Goal: Task Accomplishment & Management: Use online tool/utility

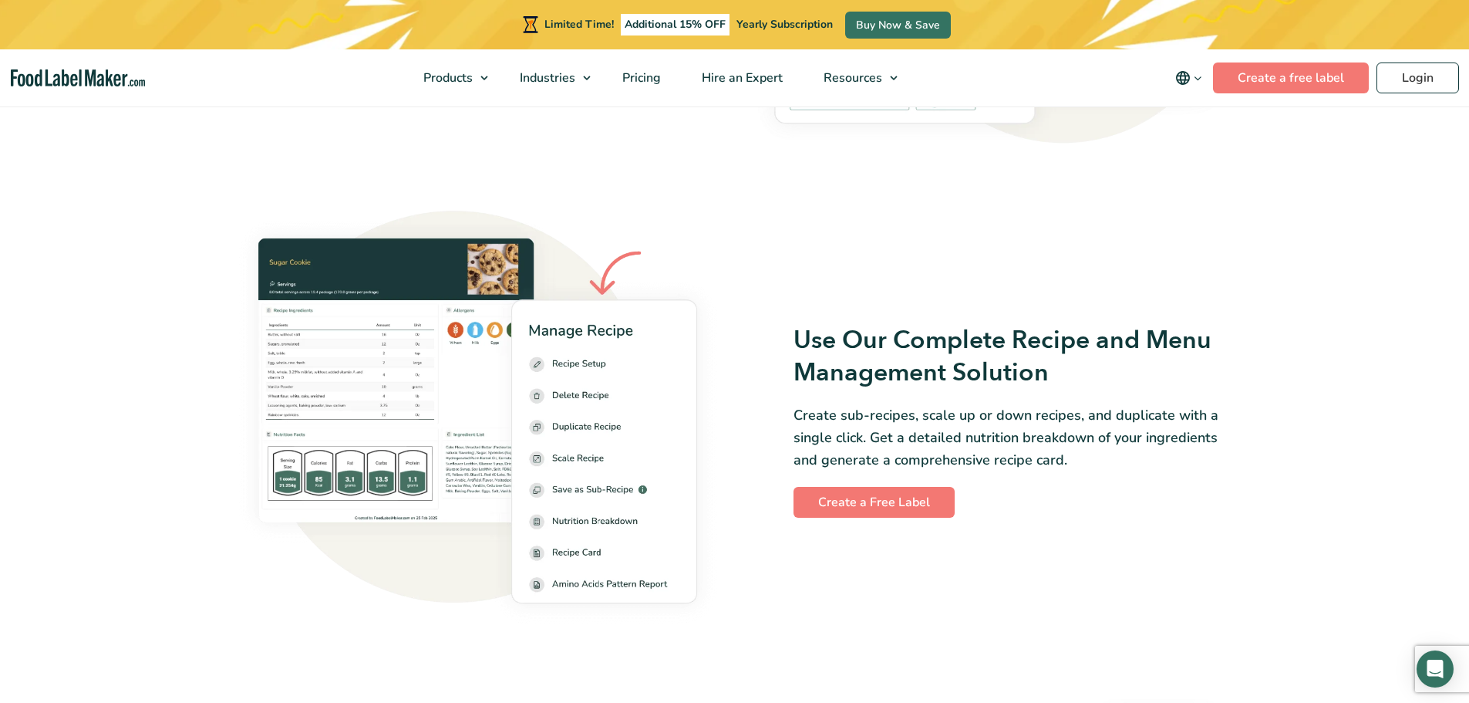
scroll to position [1997, 0]
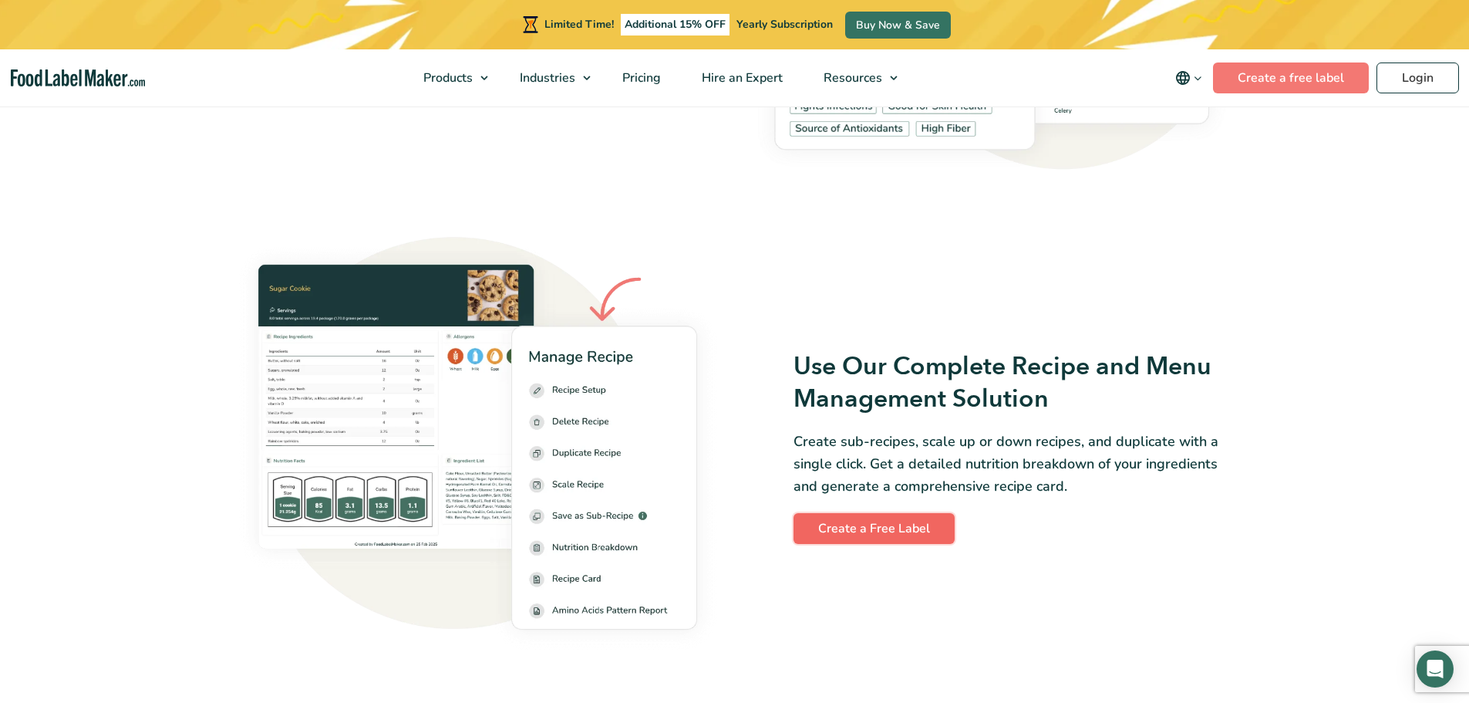
click at [906, 531] on link "Create a Free Label" at bounding box center [874, 528] width 161 height 31
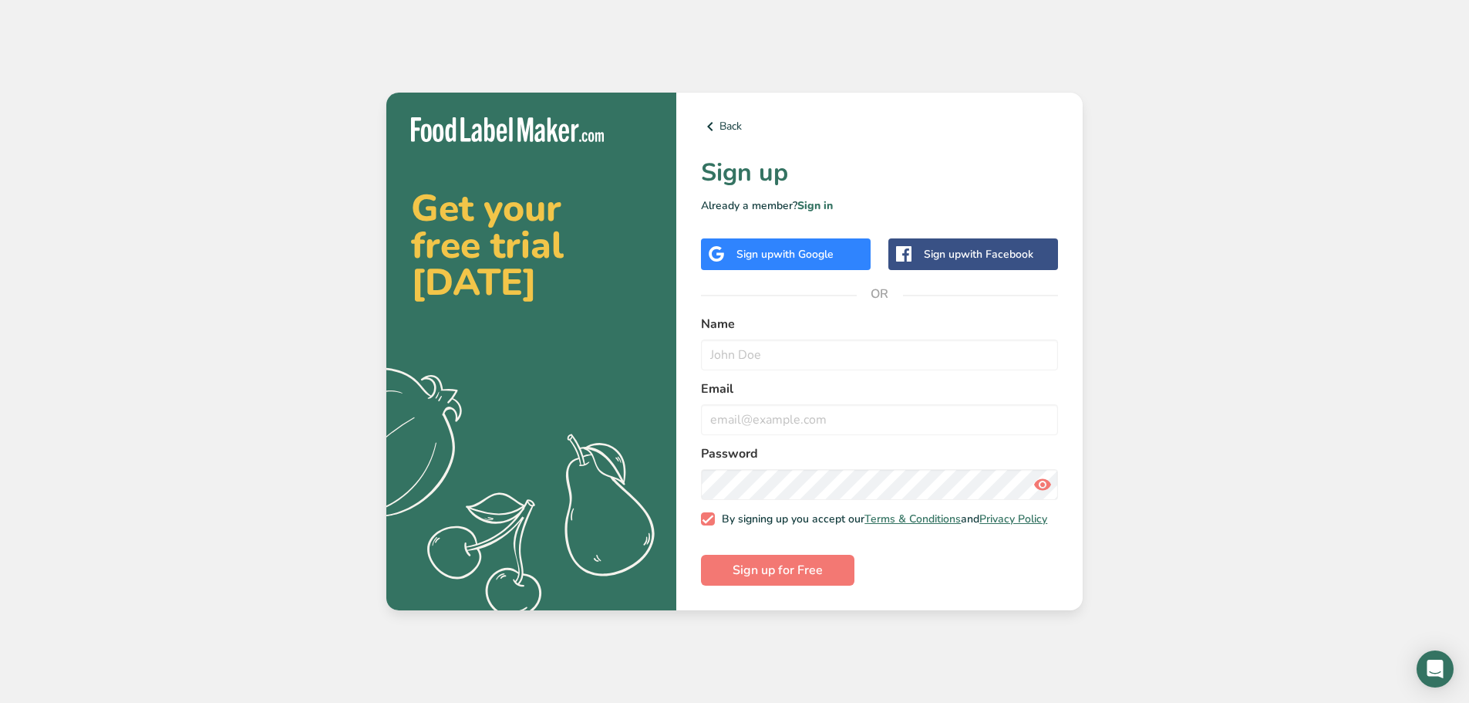
click at [966, 255] on span "with Facebook" at bounding box center [997, 254] width 73 height 15
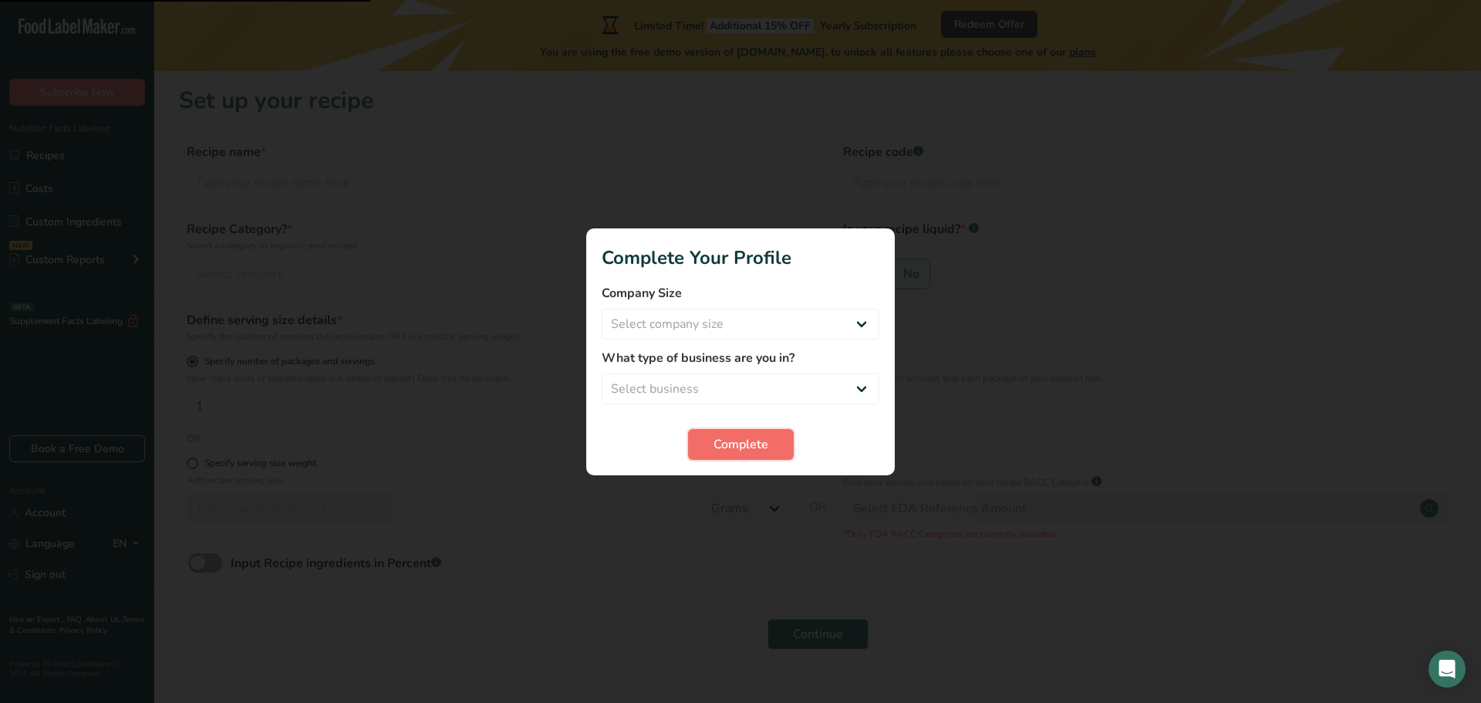
click at [705, 443] on button "Complete" at bounding box center [741, 444] width 106 height 31
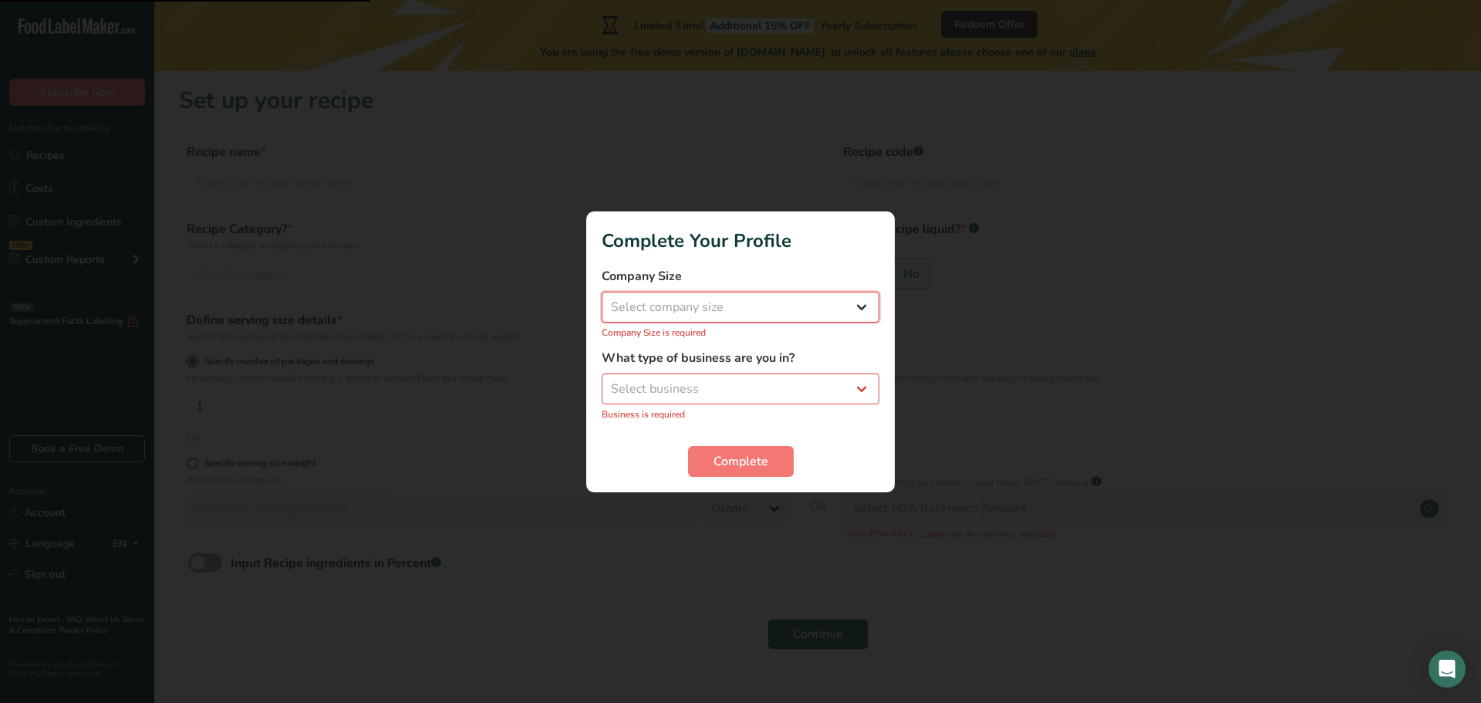
click at [709, 305] on select "Select company size Fewer than 10 Employees 10 to 50 Employees 51 to 500 Employ…" at bounding box center [741, 307] width 278 height 31
select select "1"
click at [602, 299] on select "Select company size Fewer than 10 Employees 10 to 50 Employees 51 to 500 Employ…" at bounding box center [741, 307] width 278 height 31
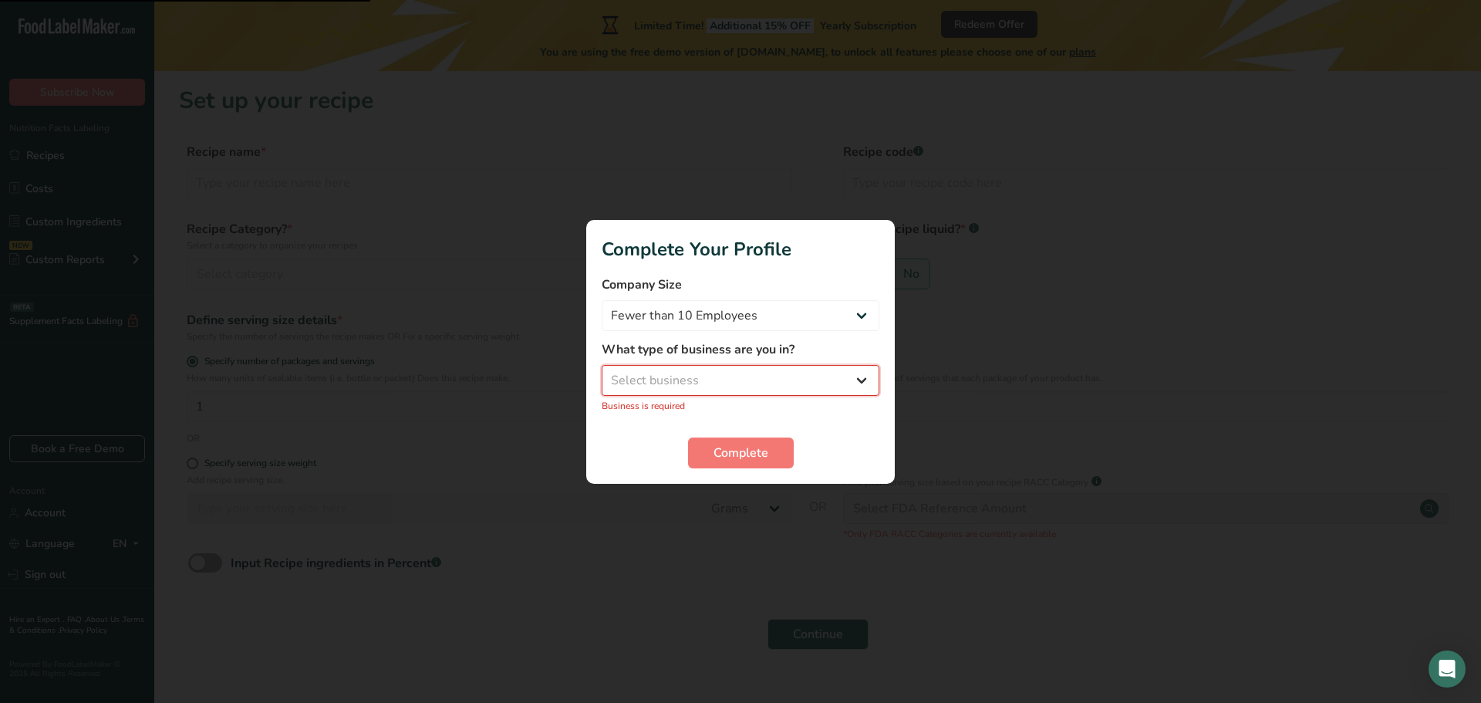
click at [714, 381] on select "Select business Packaged Food Manufacturer Restaurant & Cafe Bakery Meal Plans …" at bounding box center [741, 380] width 278 height 31
select select "3"
click at [602, 373] on select "Select business Packaged Food Manufacturer Restaurant & Cafe Bakery Meal Plans …" at bounding box center [741, 380] width 278 height 31
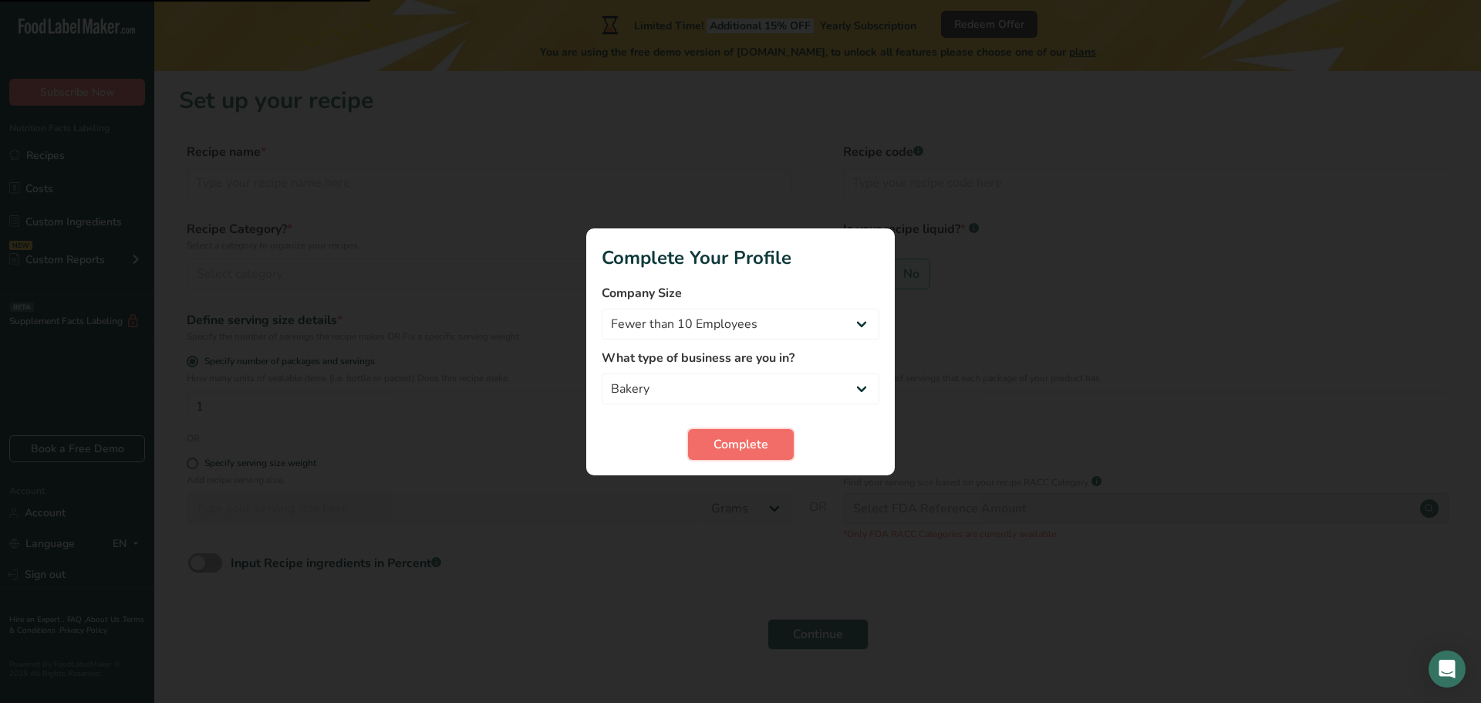
click at [725, 439] on span "Complete" at bounding box center [741, 444] width 55 height 19
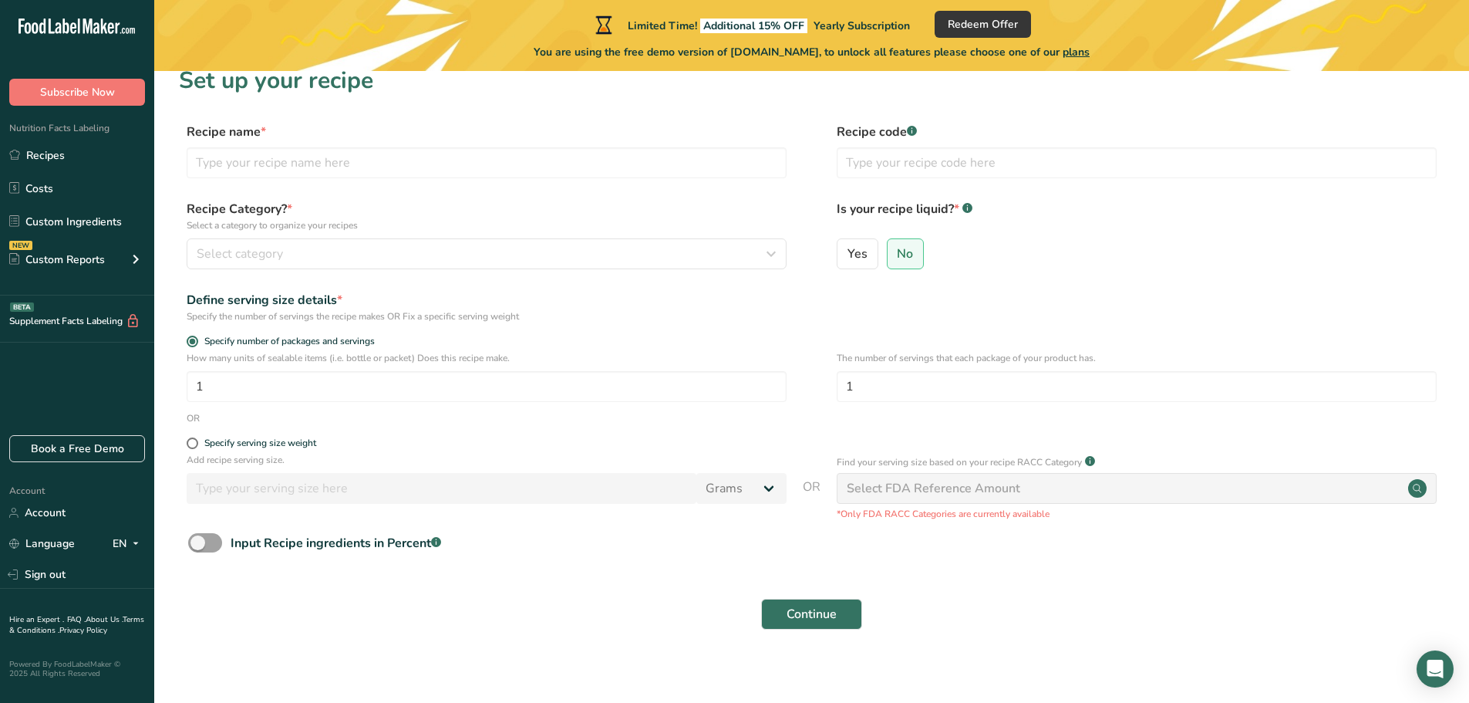
scroll to position [30, 0]
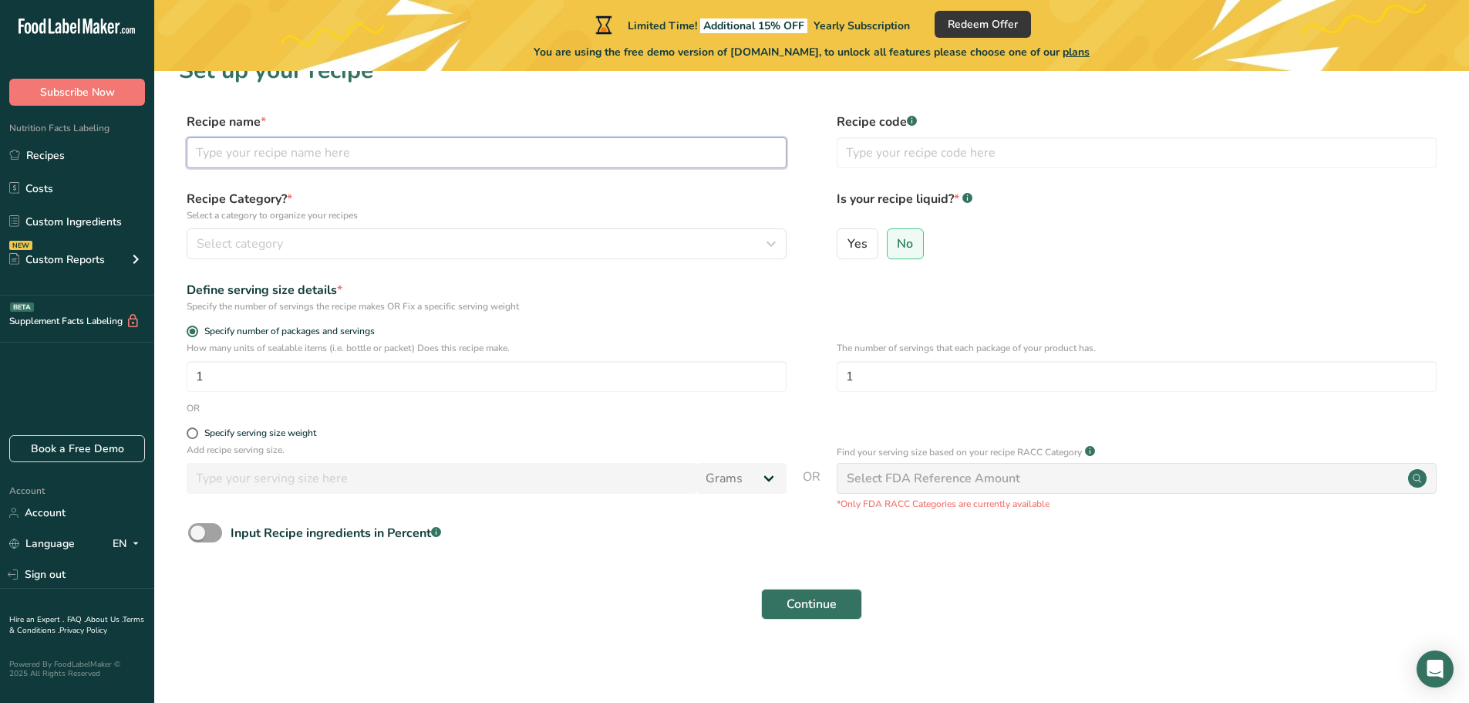
click at [335, 159] on input "text" at bounding box center [487, 152] width 600 height 31
type input "ฤ"
type input "CHI"
click at [323, 244] on div "Select category" at bounding box center [482, 243] width 571 height 19
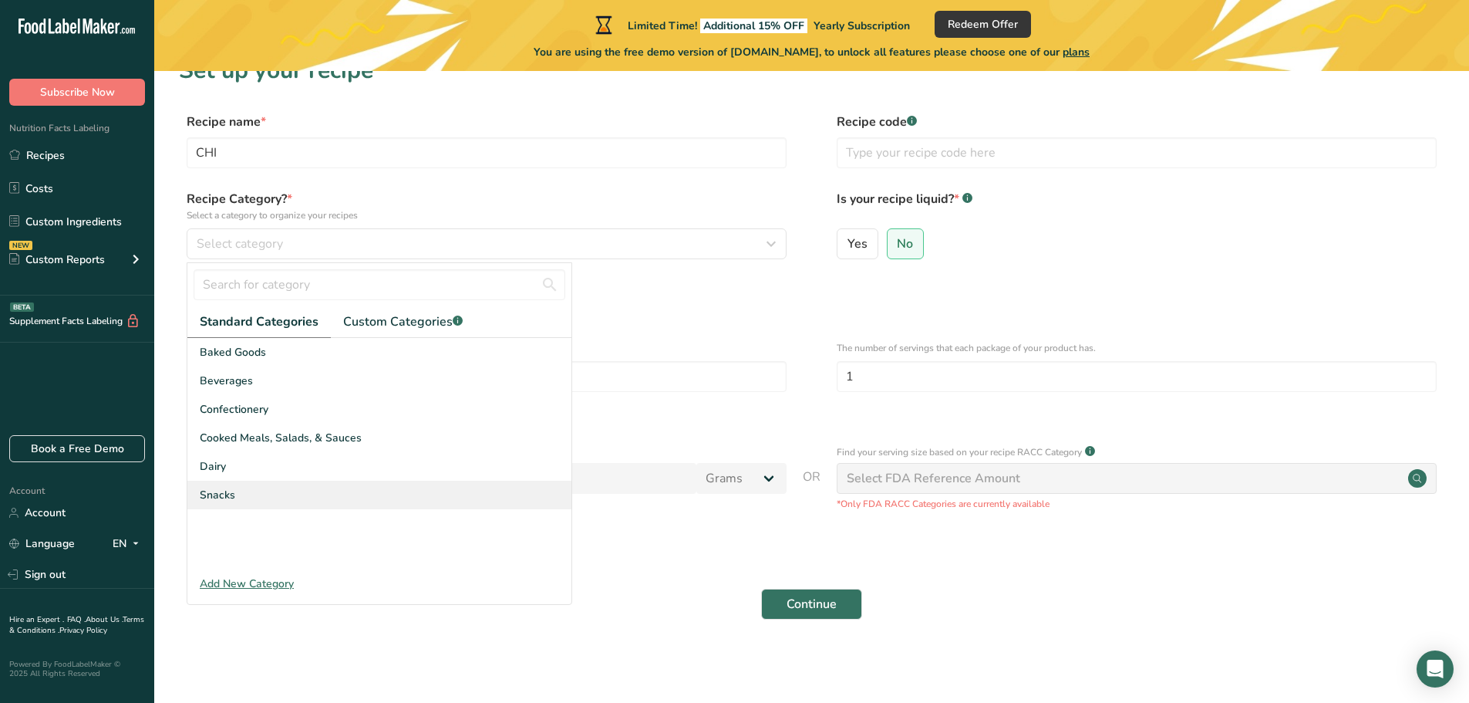
click at [266, 497] on div "Snacks" at bounding box center [379, 495] width 384 height 29
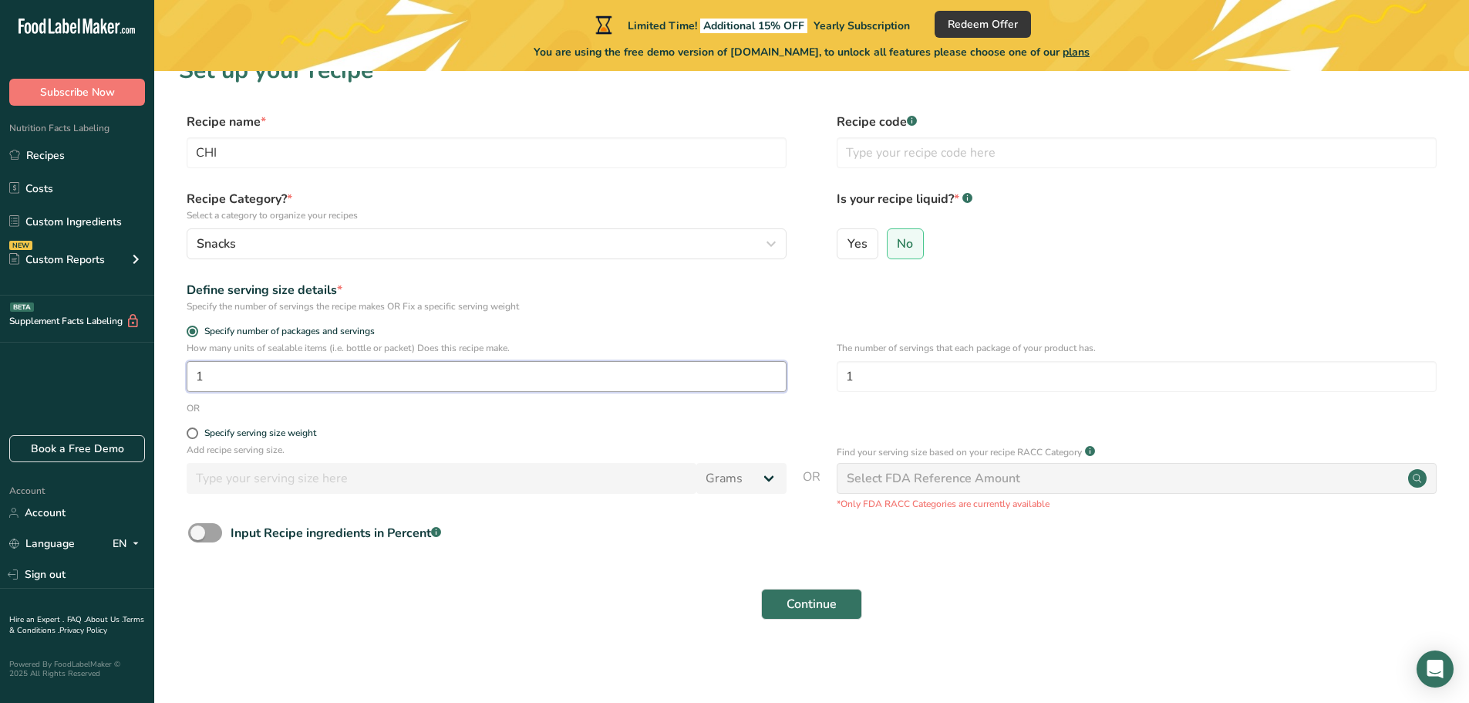
click at [264, 383] on input "1" at bounding box center [487, 376] width 600 height 31
click at [940, 383] on input "1" at bounding box center [1137, 376] width 600 height 31
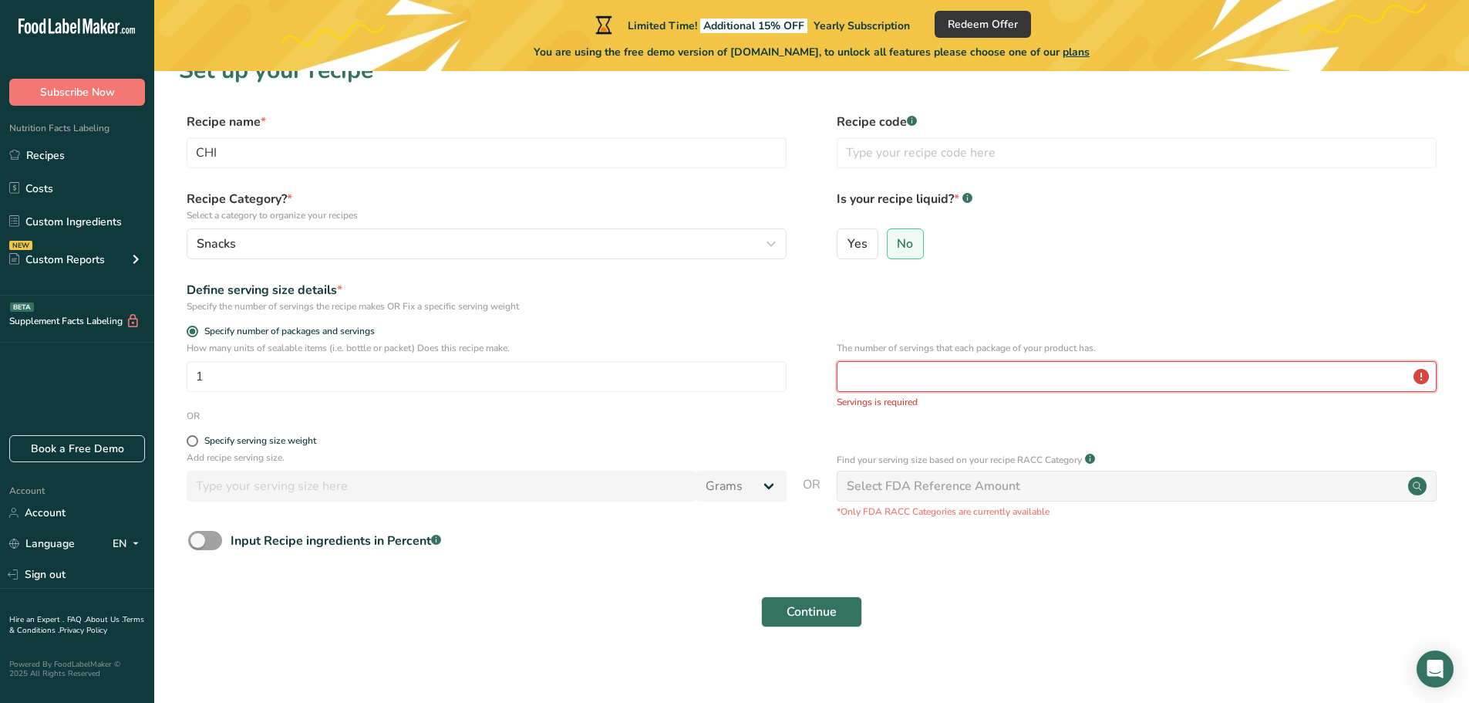
type input "6"
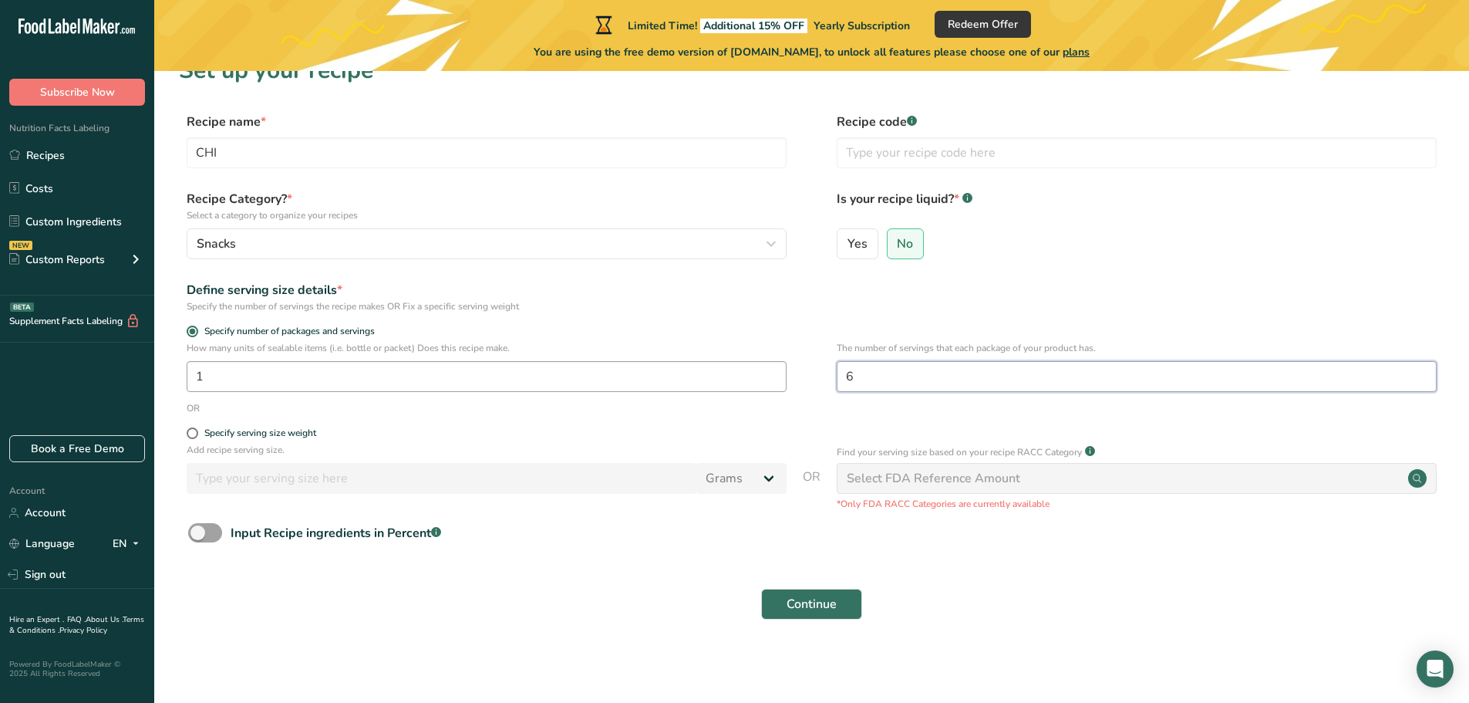
type input "6"
drag, startPoint x: 298, startPoint y: 372, endPoint x: 165, endPoint y: 372, distance: 132.7
click at [165, 372] on section "Set up your recipe Recipe name * CHI Recipe code .a-a{fill:#347362;}.b-a{fill:#…" at bounding box center [811, 347] width 1315 height 612
click at [196, 433] on span at bounding box center [193, 433] width 12 height 12
click at [196, 433] on input "Specify serving size weight" at bounding box center [192, 433] width 10 height 10
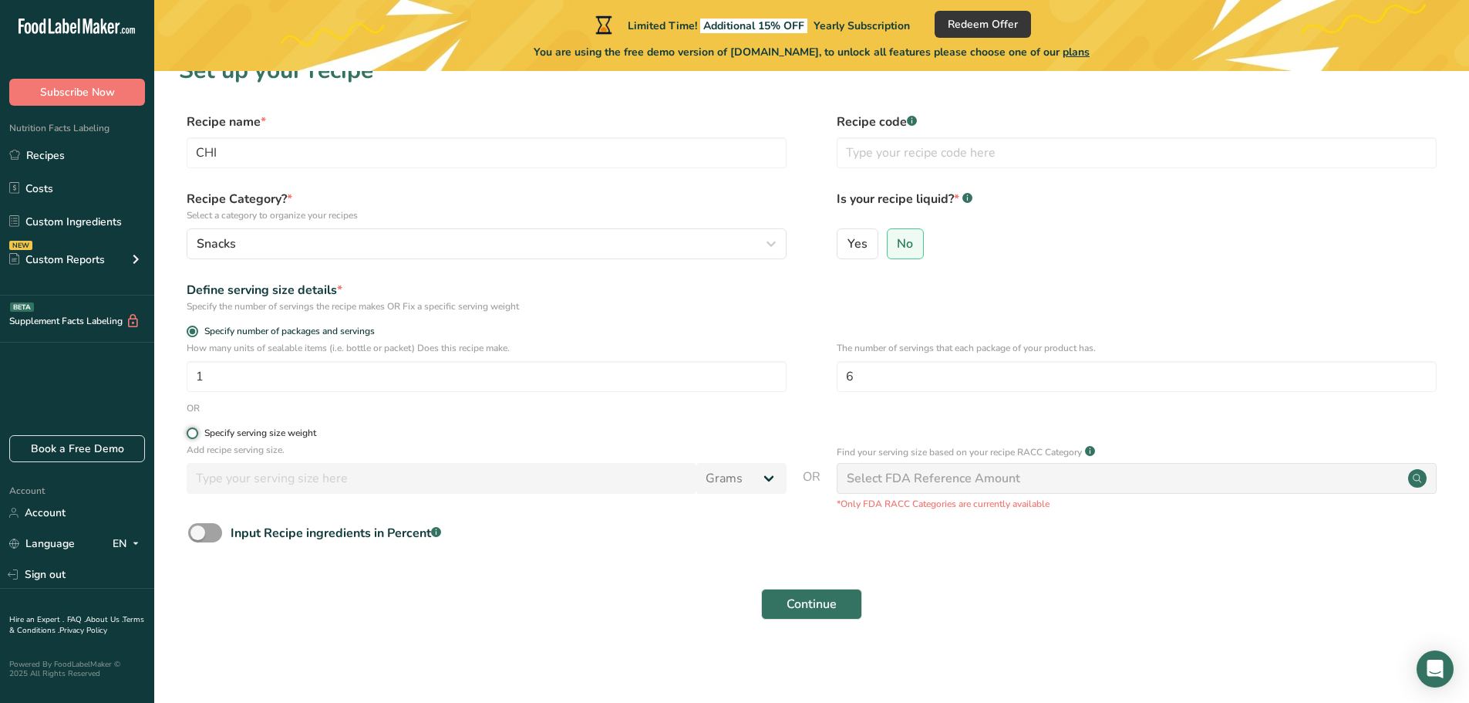
radio input "true"
radio input "false"
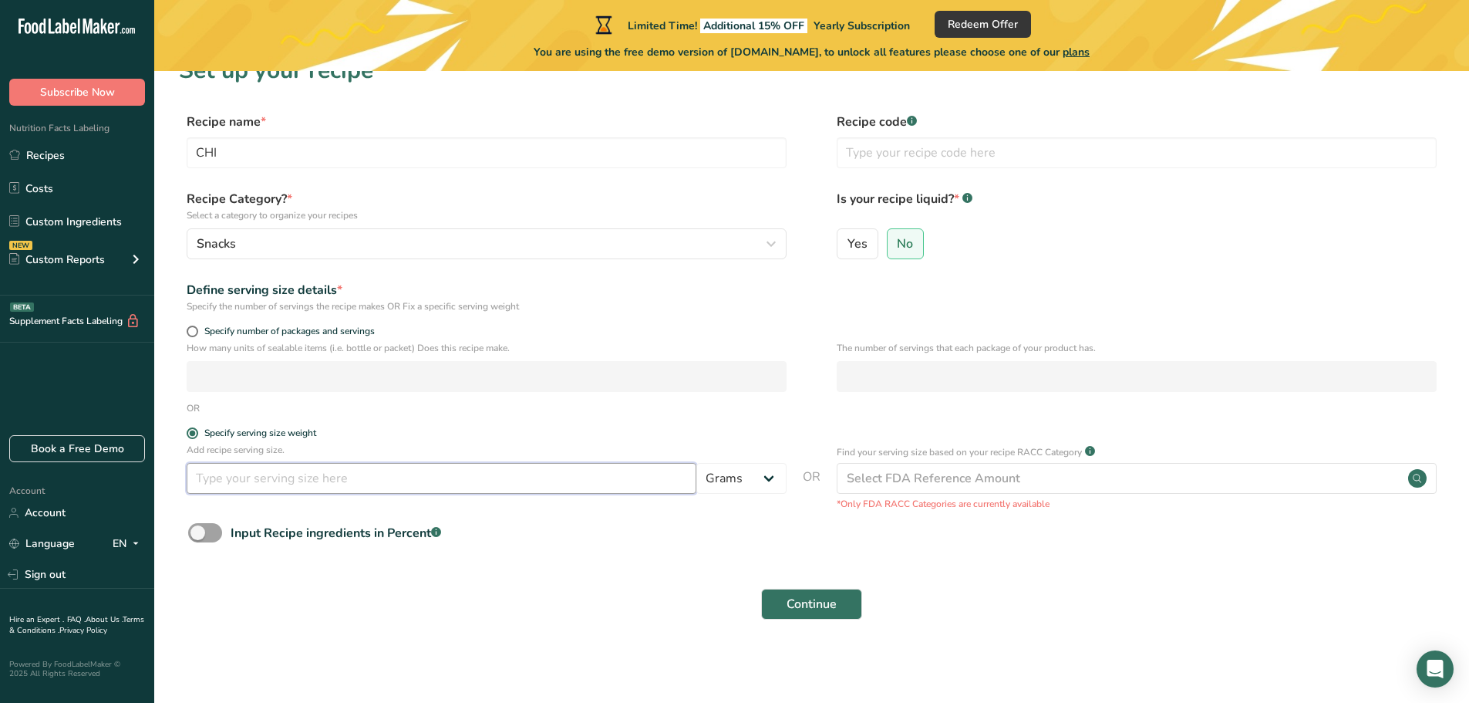
click at [278, 478] on input "number" at bounding box center [442, 478] width 510 height 31
type input "30"
click at [766, 476] on select "Grams kg mg mcg lb oz l mL fl oz tbsp tsp cup qt gallon" at bounding box center [742, 478] width 90 height 31
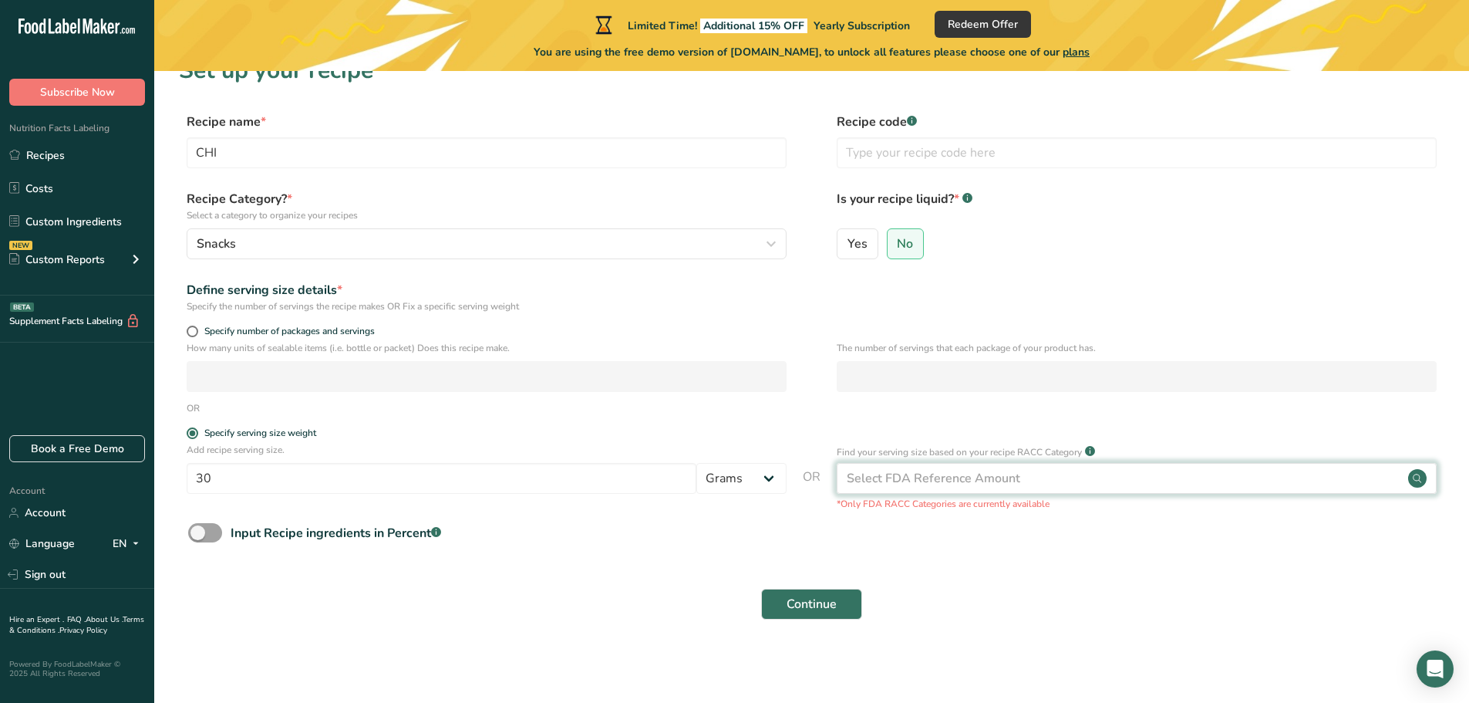
click at [916, 477] on div "Select FDA Reference Amount" at bounding box center [934, 478] width 174 height 19
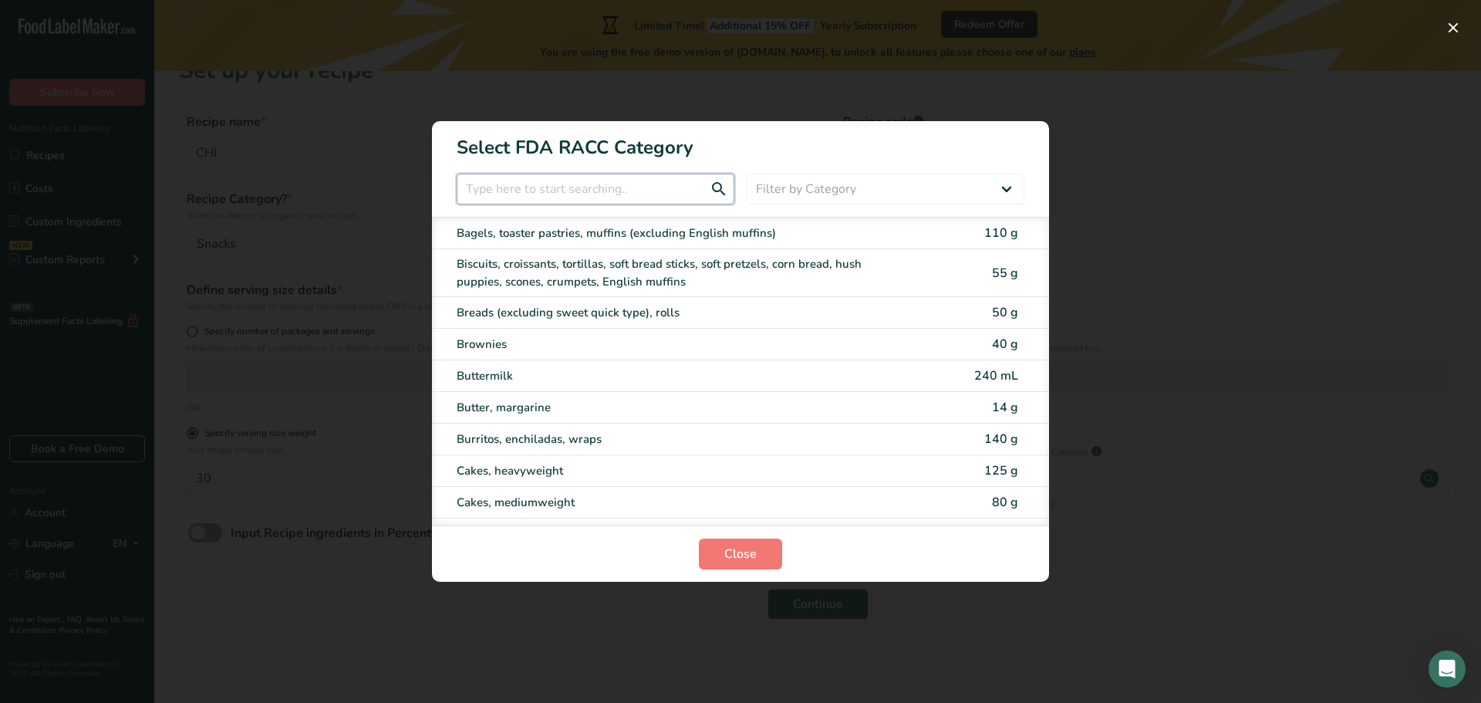
click at [538, 201] on input "RACC Category Selection Modal" at bounding box center [596, 189] width 278 height 31
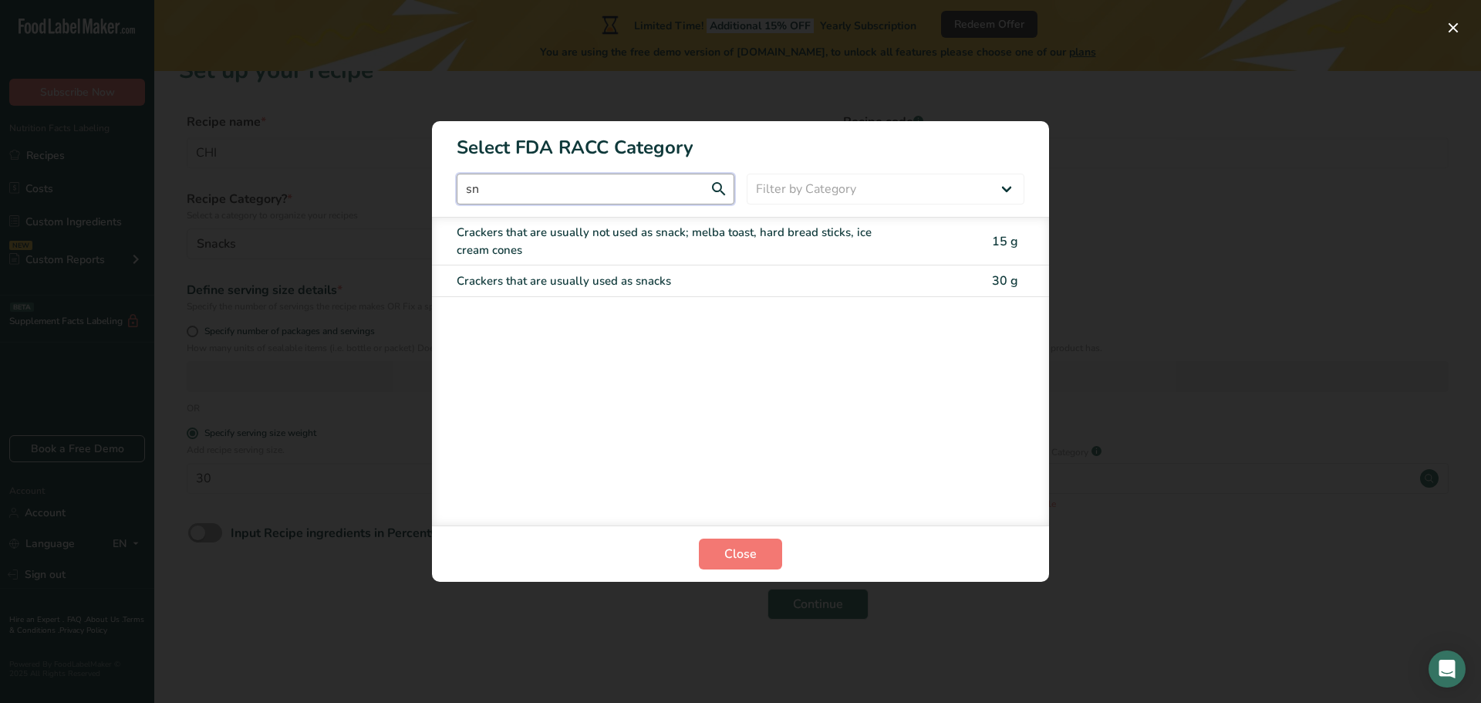
type input "s"
type input "nut"
click at [771, 274] on div "Nuts, plain or roasted" at bounding box center [676, 281] width 438 height 18
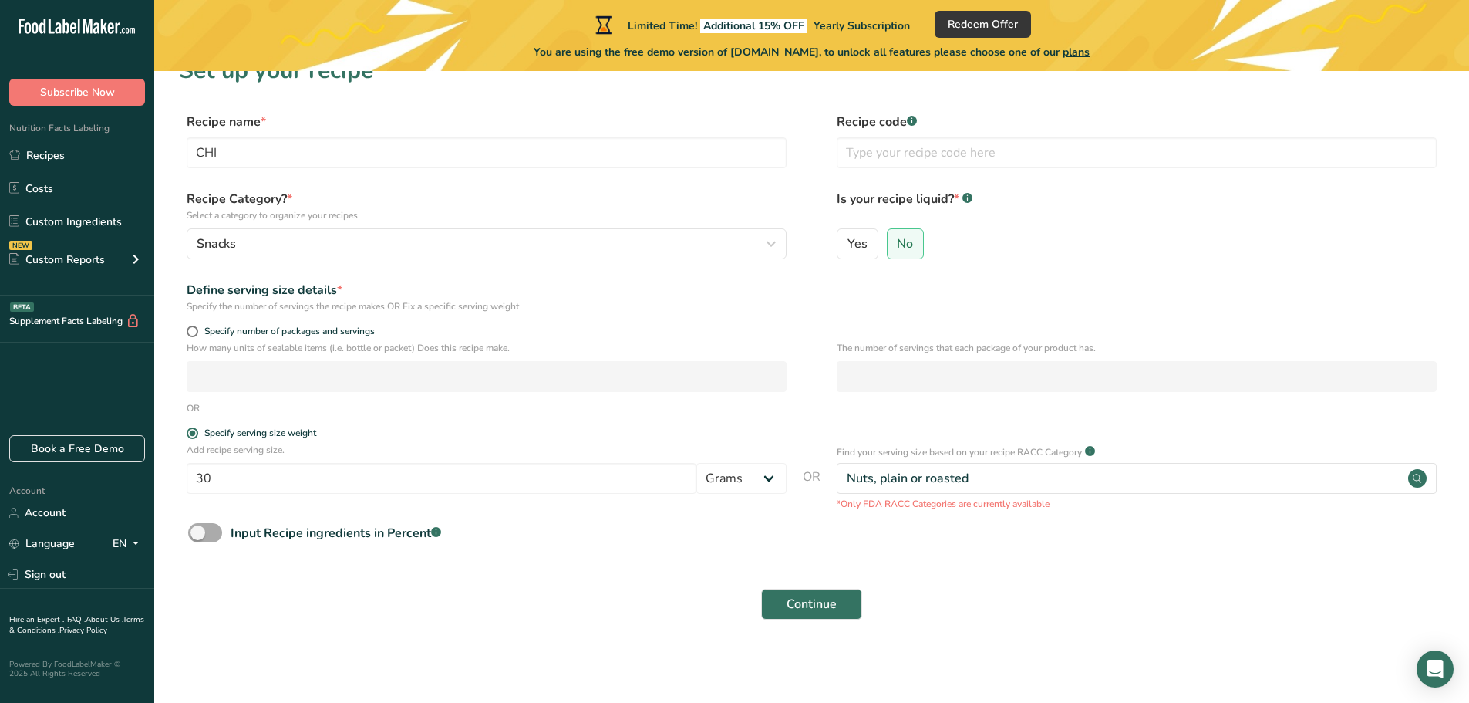
click at [206, 535] on span at bounding box center [205, 532] width 34 height 19
click at [198, 535] on input "Input Recipe ingredients in Percent .a-a{fill:#347362;}.b-a{fill:#fff;}" at bounding box center [193, 533] width 10 height 10
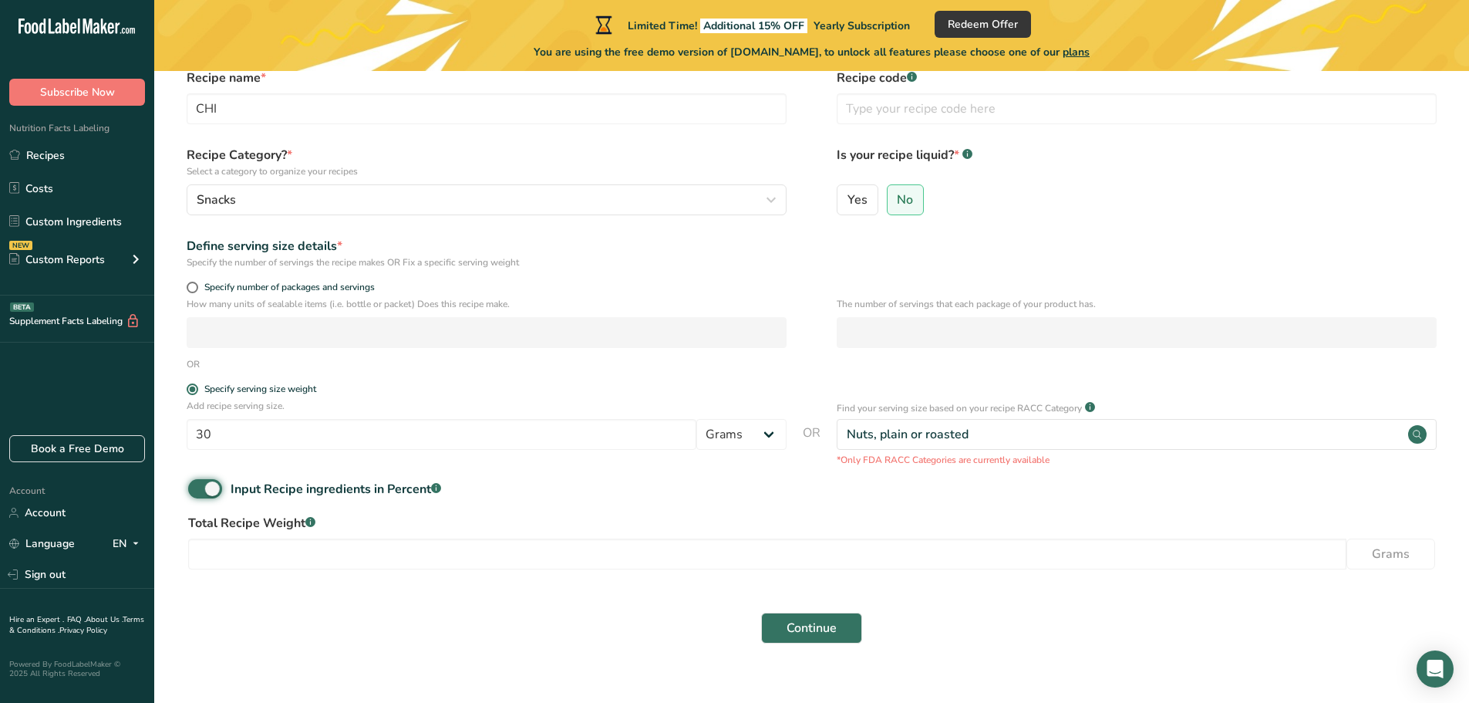
scroll to position [98, 0]
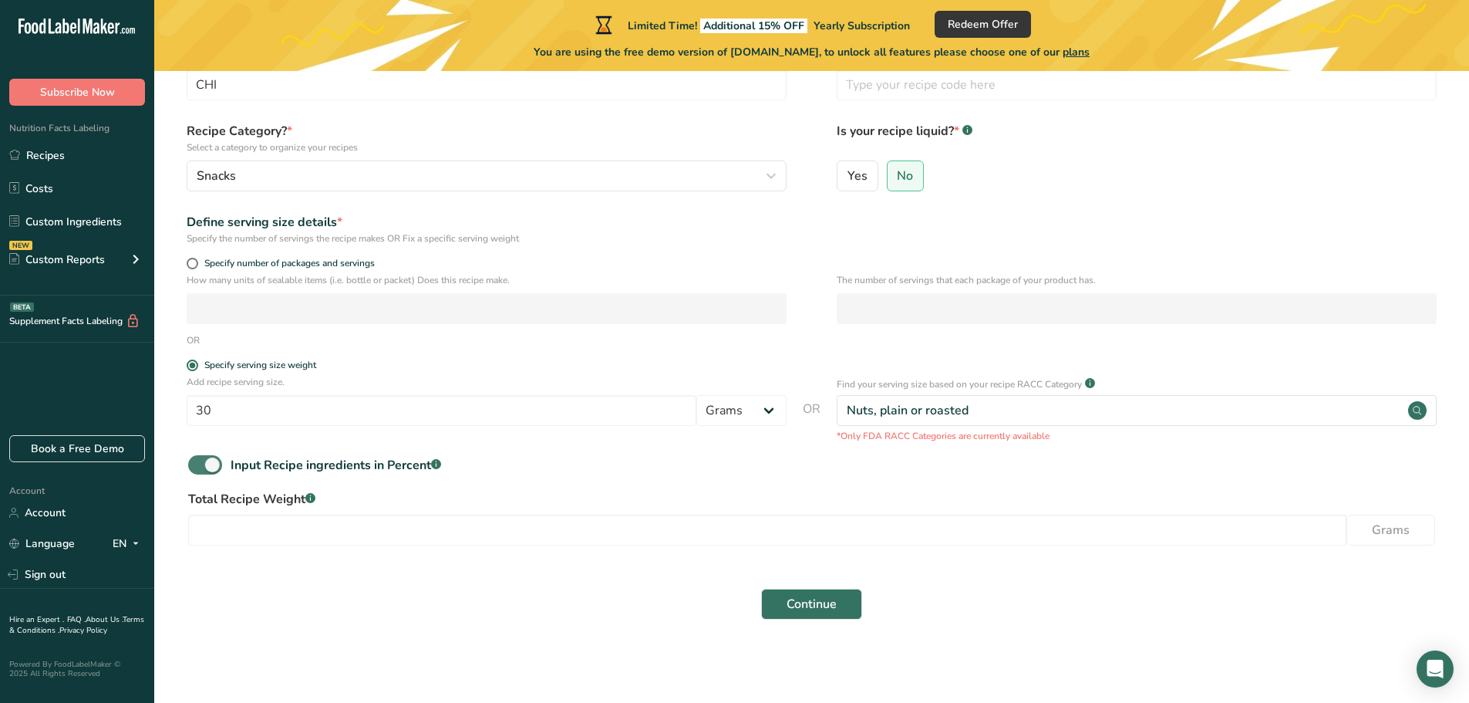
click at [204, 469] on span at bounding box center [205, 464] width 34 height 19
click at [198, 469] on input "Input Recipe ingredients in Percent .a-a{fill:#347362;}.b-a{fill:#fff;}" at bounding box center [193, 465] width 10 height 10
checkbox input "false"
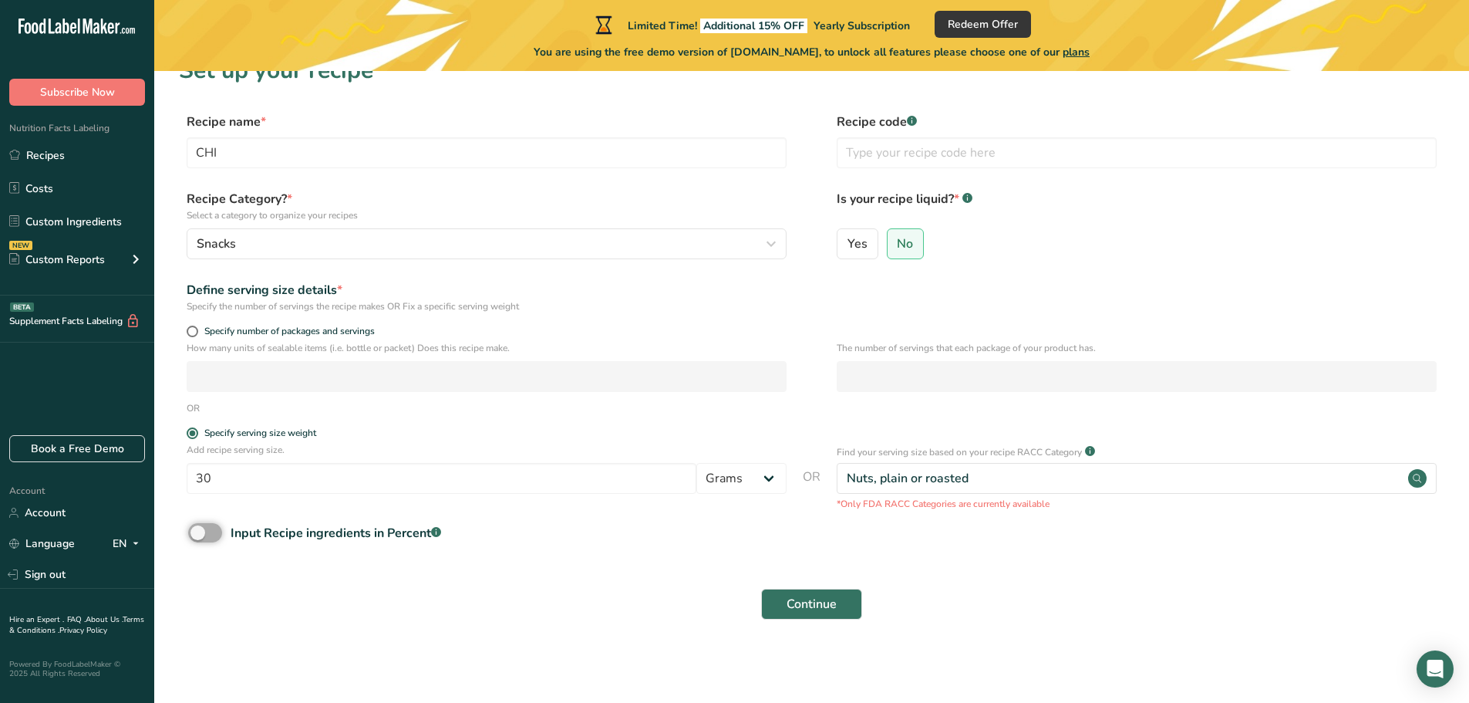
scroll to position [30, 0]
click at [811, 611] on span "Continue" at bounding box center [812, 604] width 50 height 19
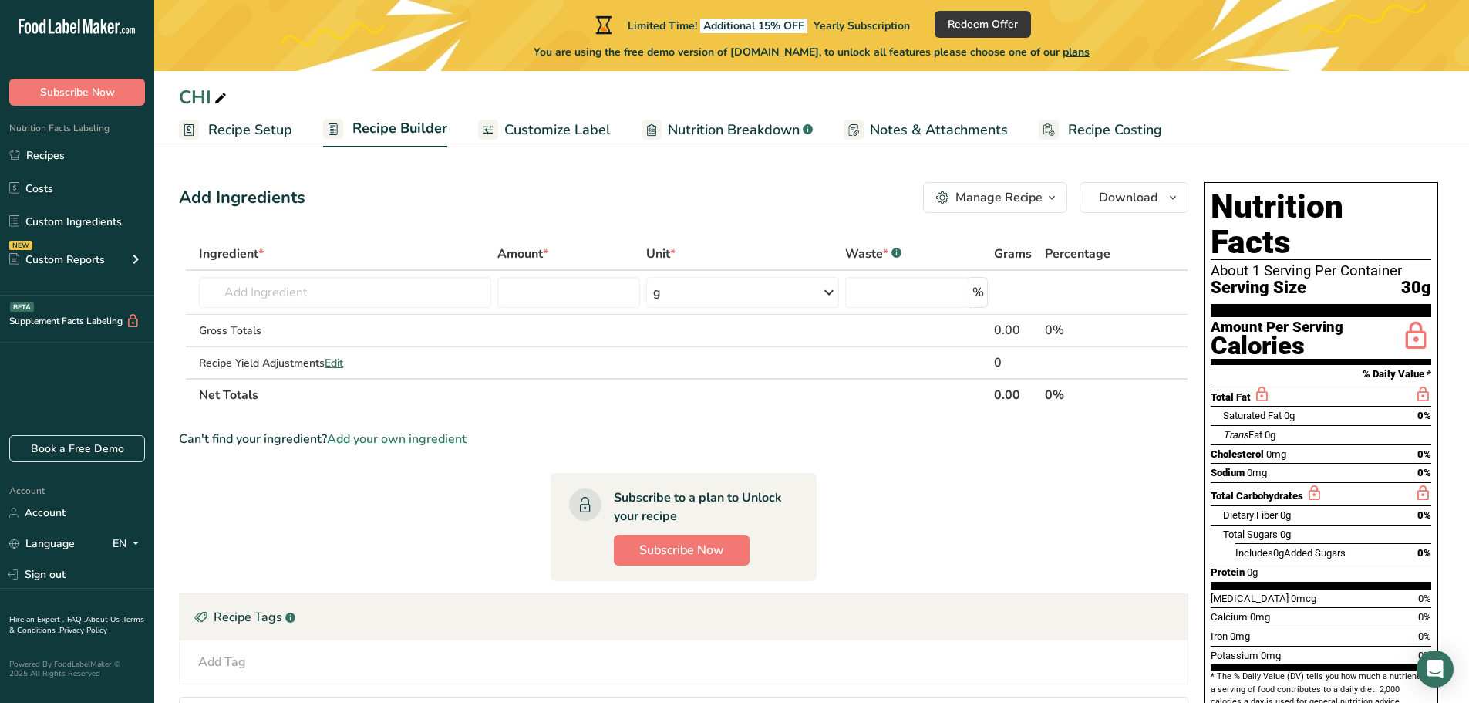
click at [766, 129] on span "Nutrition Breakdown" at bounding box center [734, 130] width 132 height 21
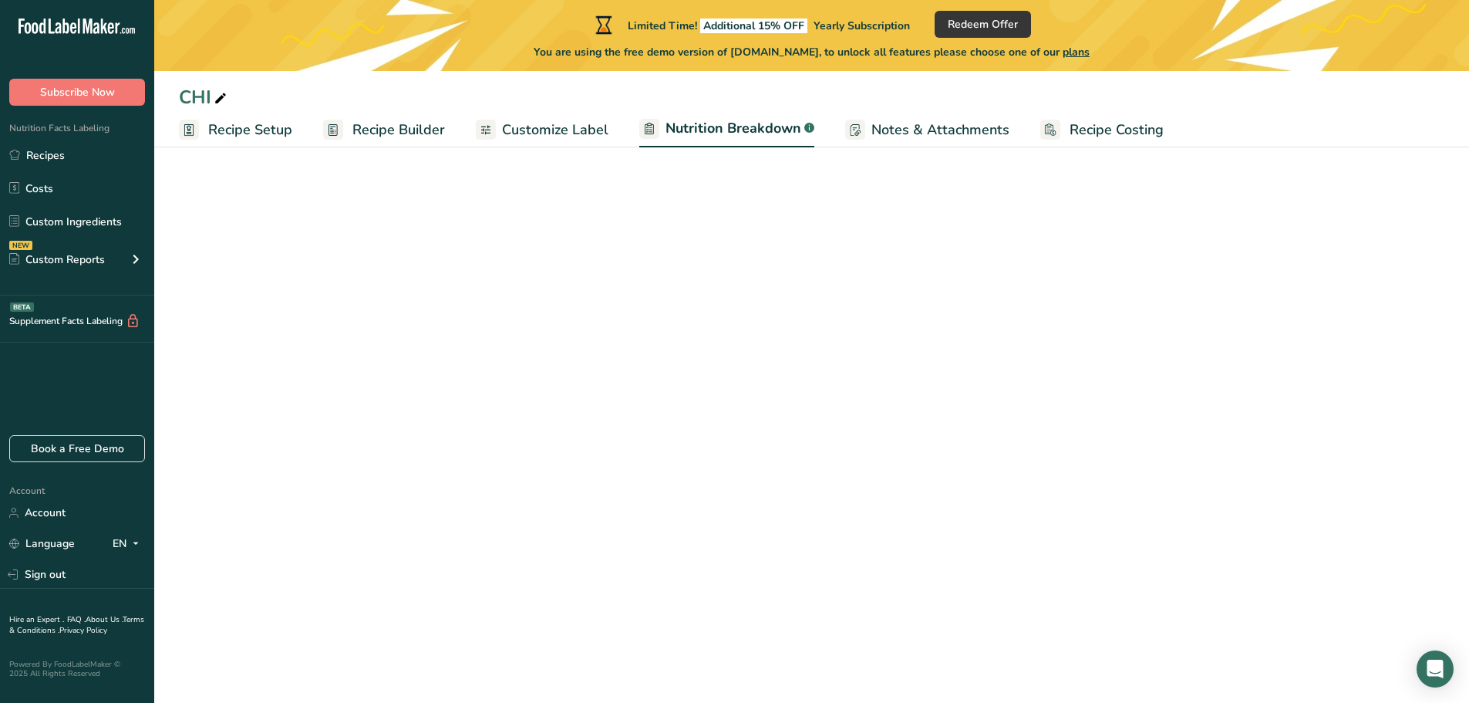
select select "Calories"
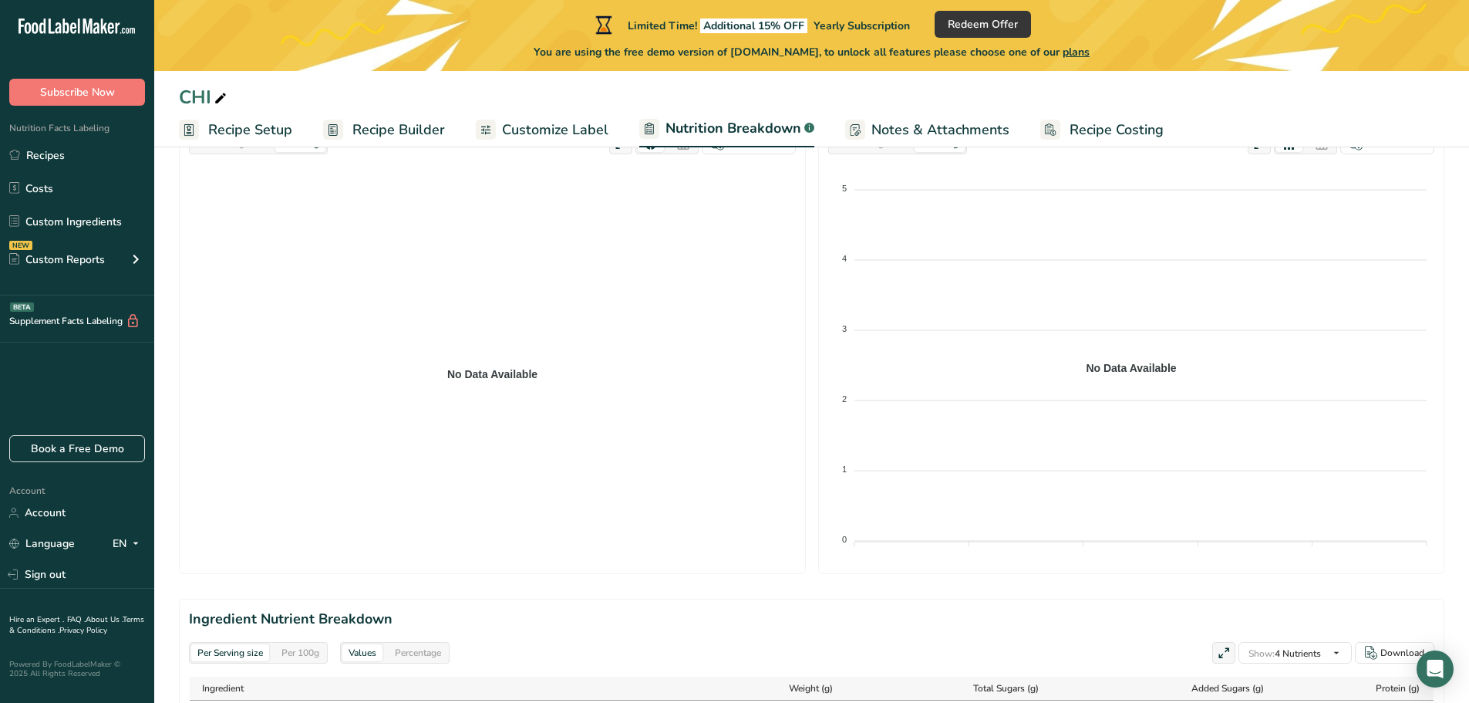
scroll to position [2, 0]
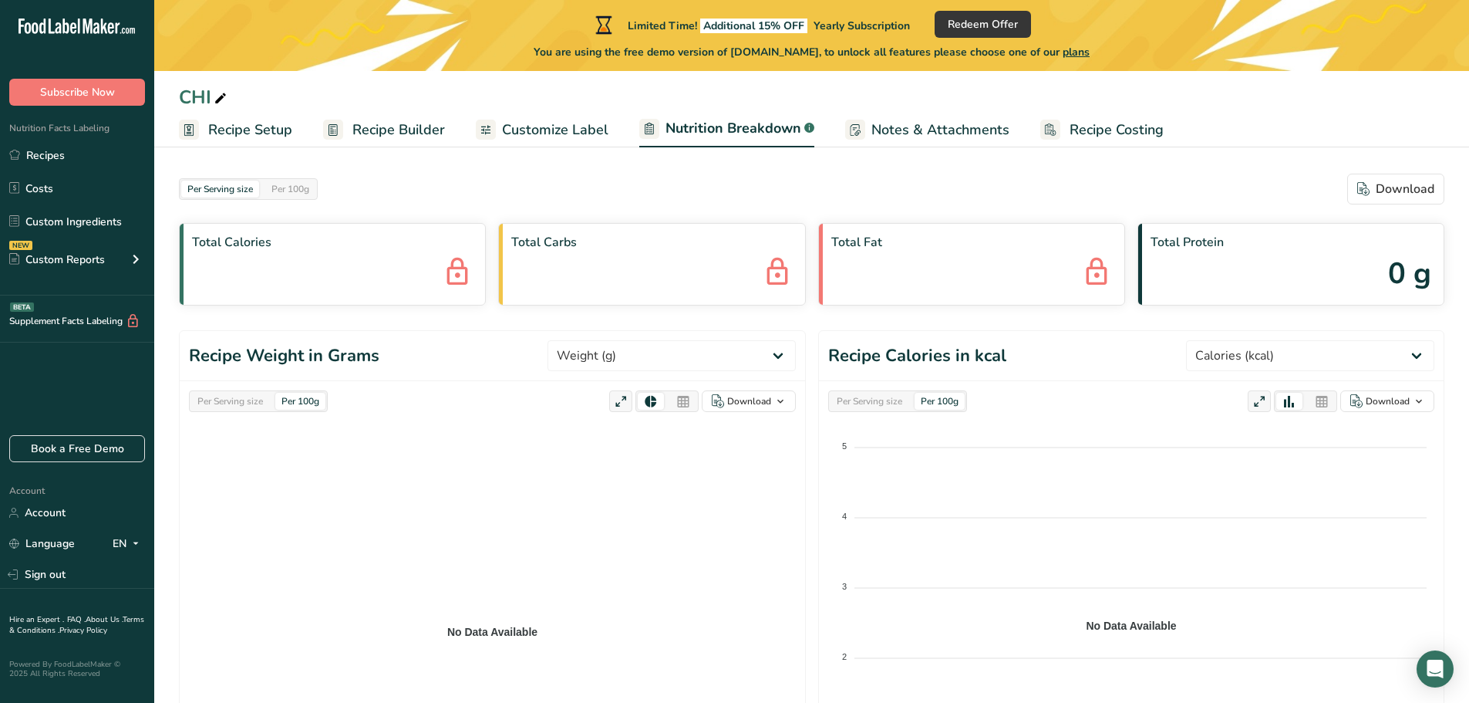
click at [413, 125] on span "Recipe Builder" at bounding box center [399, 130] width 93 height 21
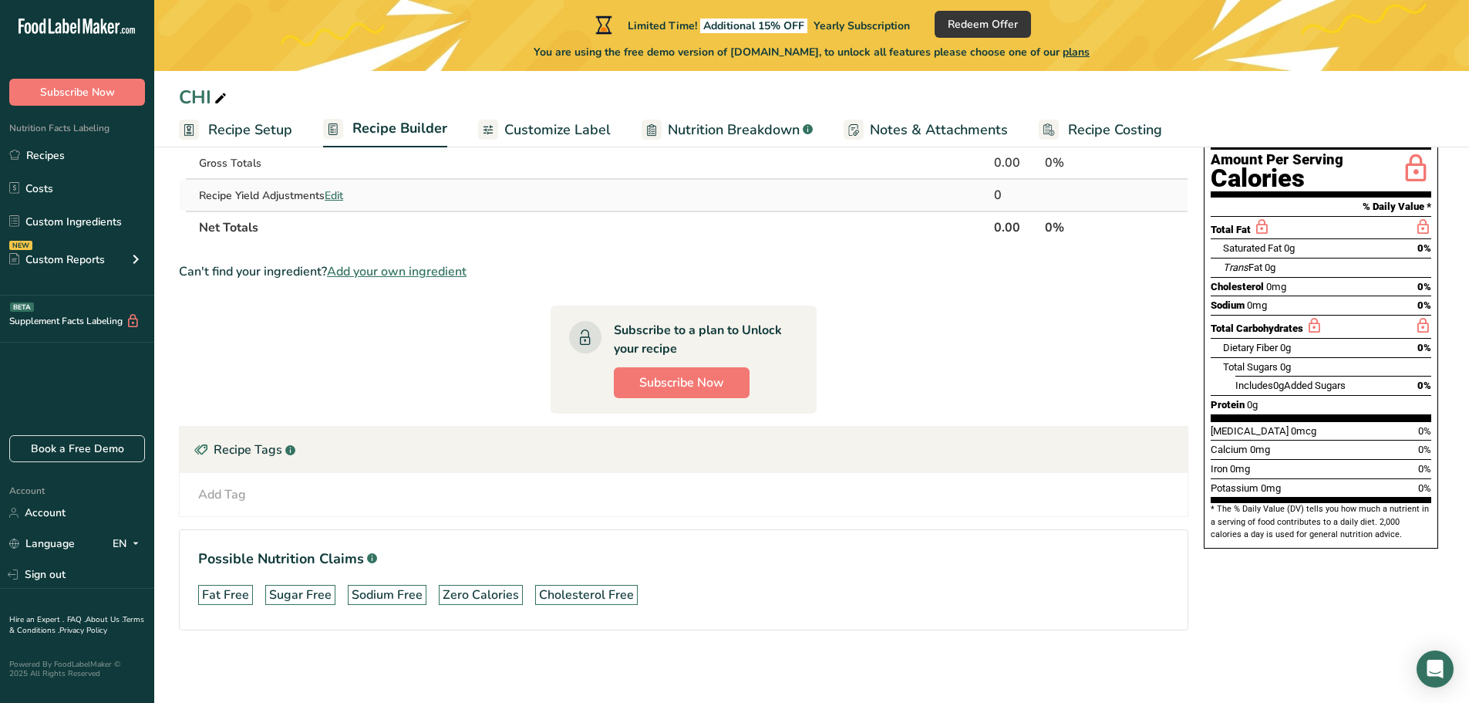
scroll to position [169, 0]
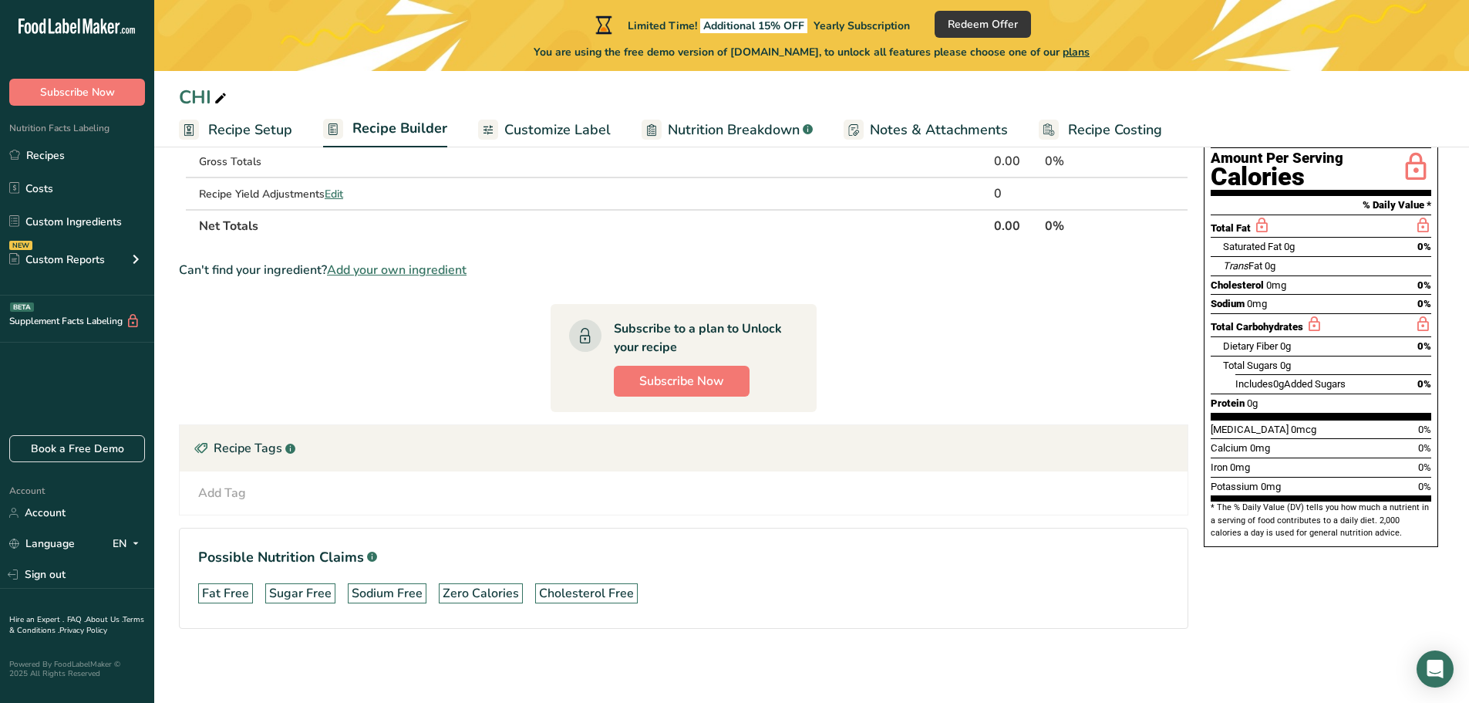
click at [1109, 123] on span "Recipe Costing" at bounding box center [1115, 130] width 94 height 21
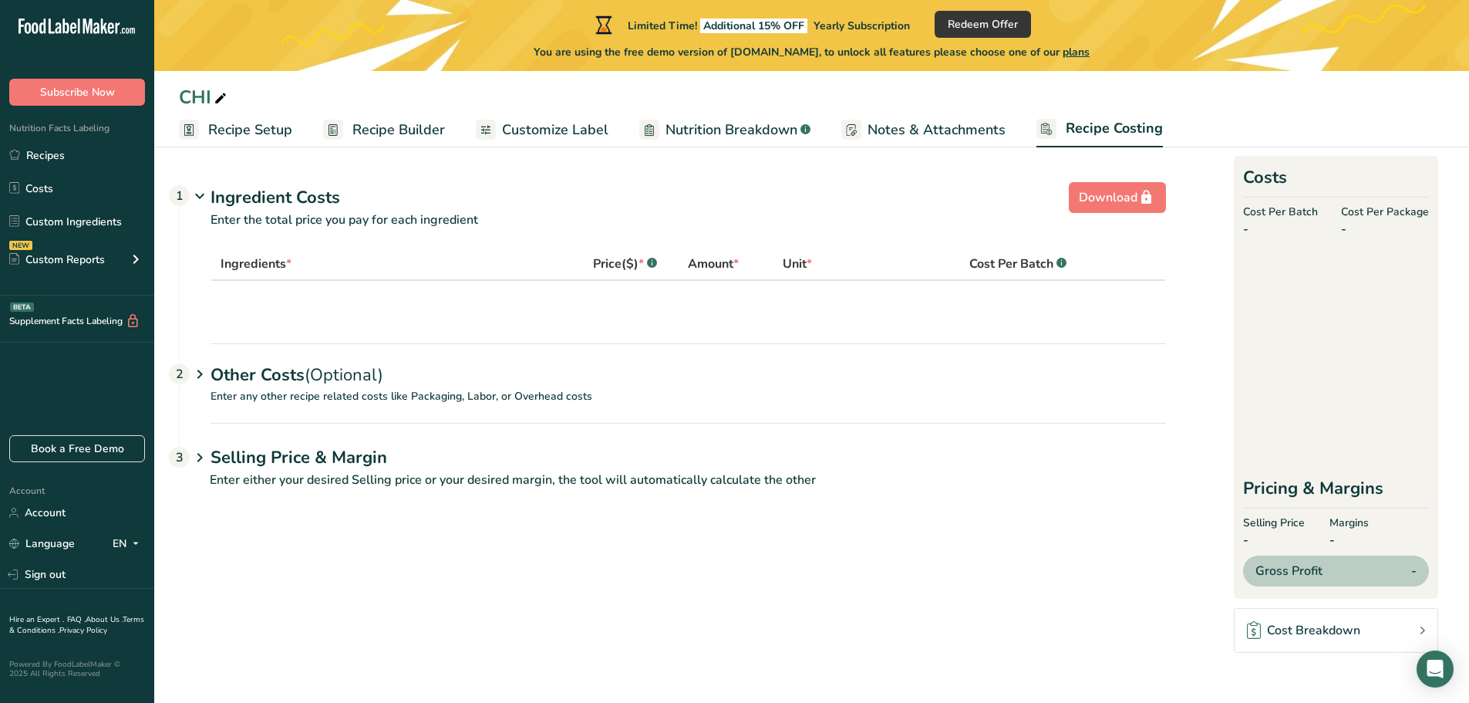
click at [965, 128] on span "Notes & Attachments" at bounding box center [937, 130] width 138 height 21
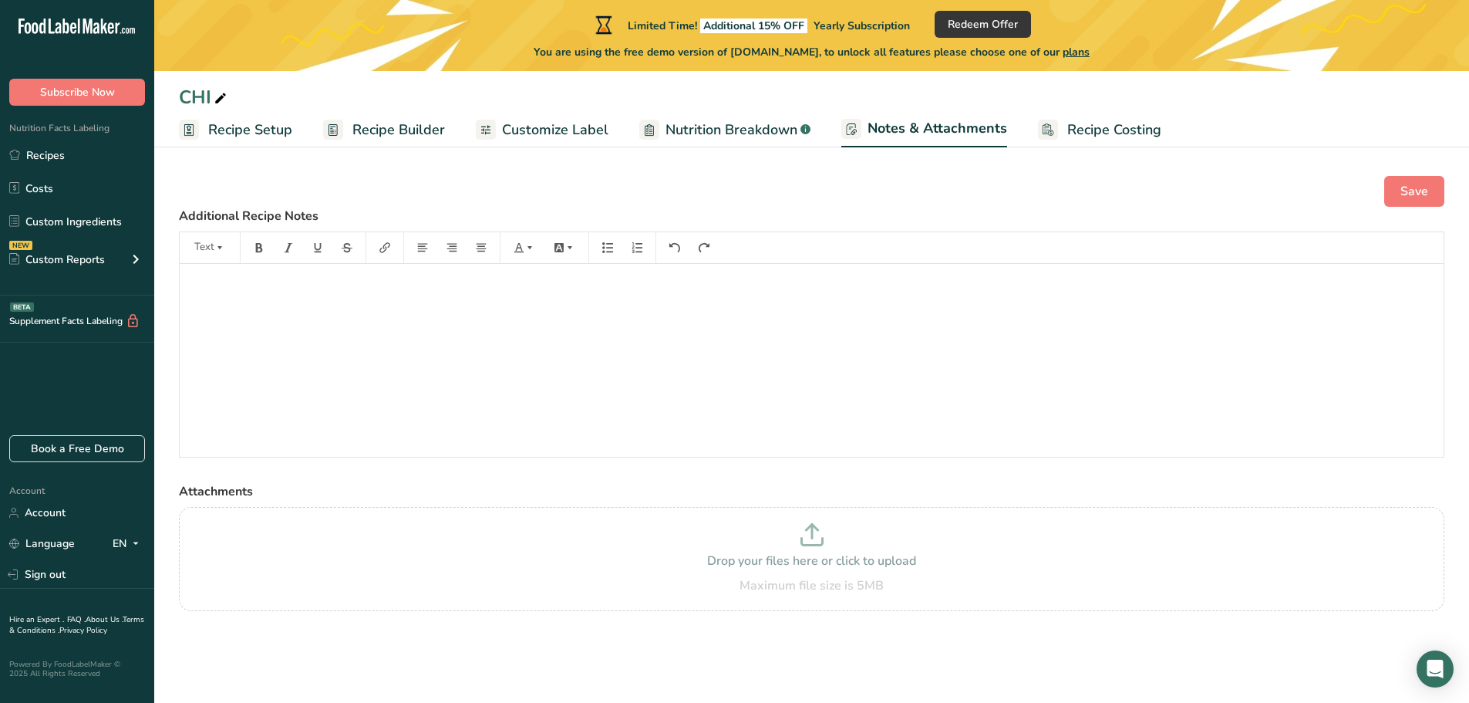
click at [758, 136] on span "Nutrition Breakdown" at bounding box center [732, 130] width 132 height 21
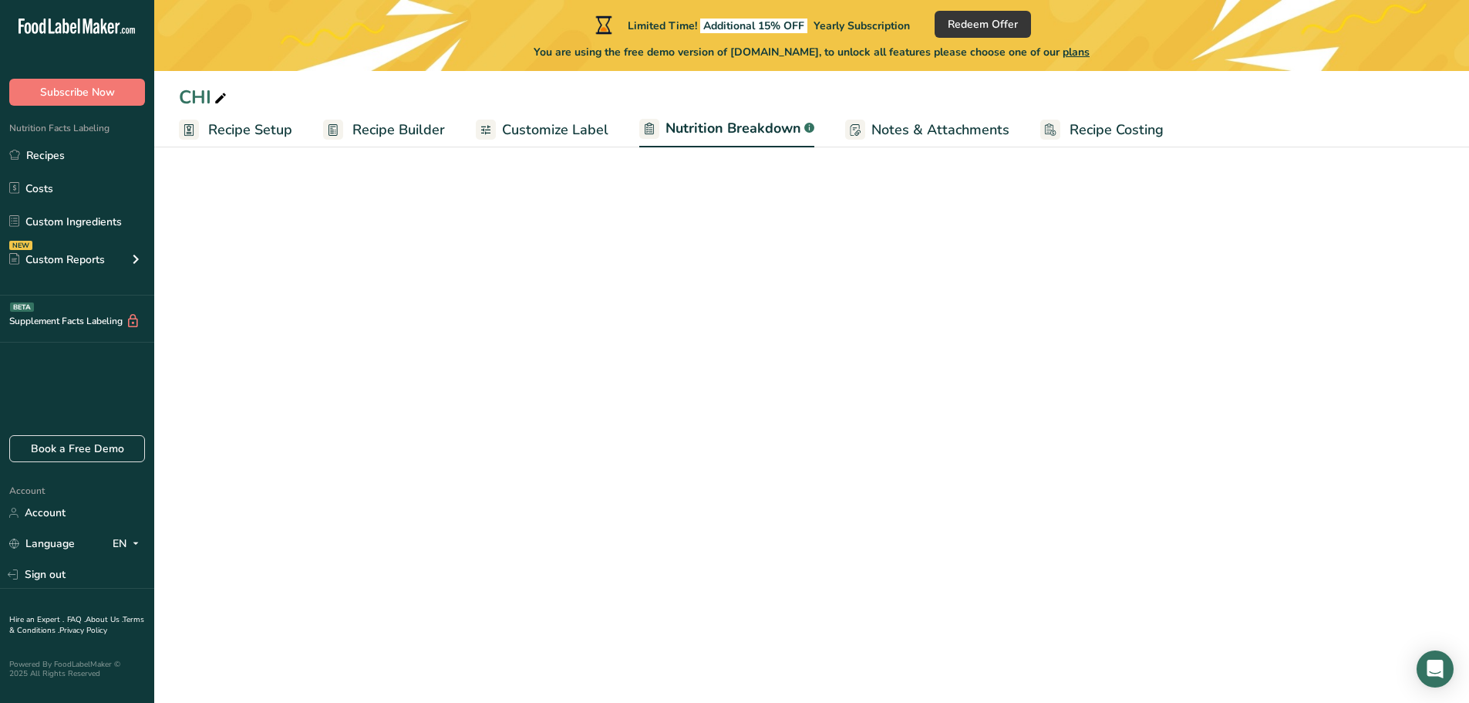
select select "Calories"
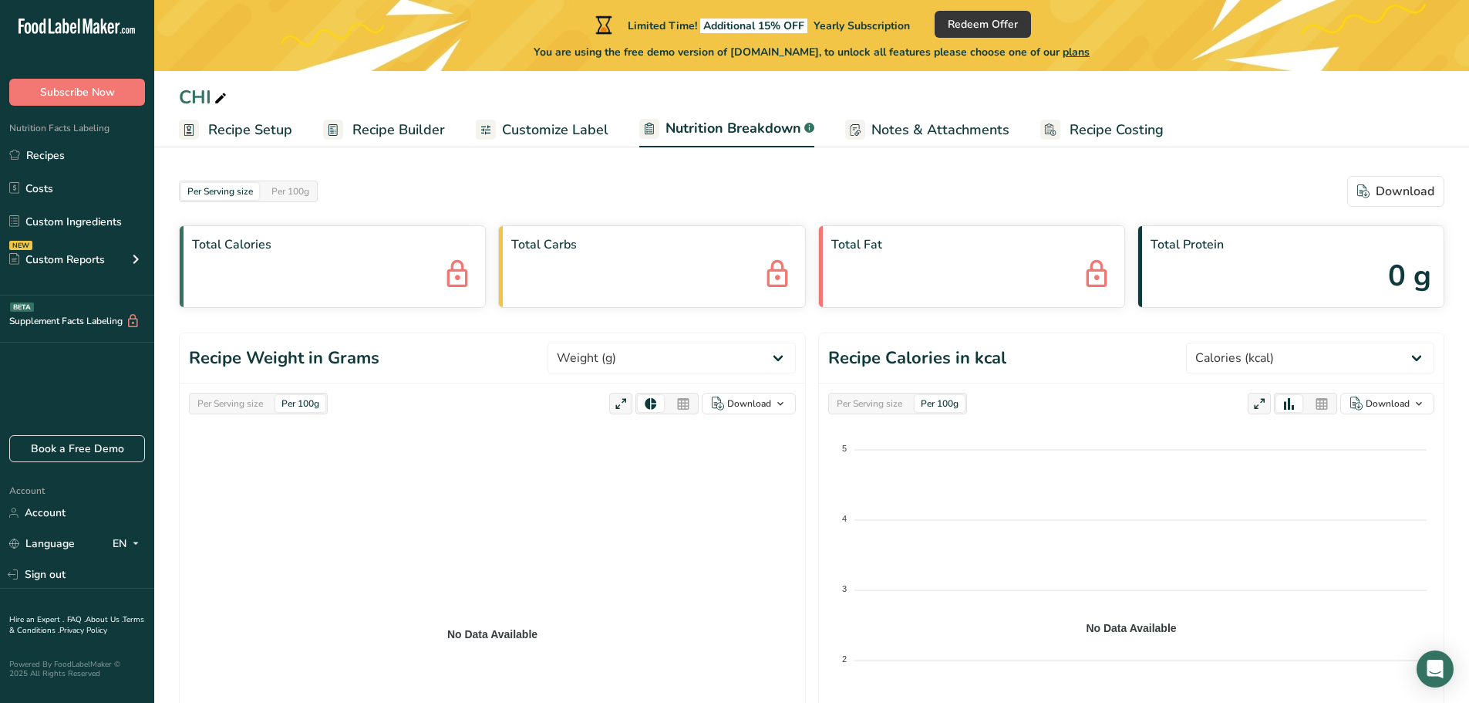
click at [242, 409] on div "Per Serving size" at bounding box center [230, 403] width 78 height 17
click at [290, 400] on div "Per 100g" at bounding box center [300, 403] width 50 height 17
click at [564, 123] on span "Customize Label" at bounding box center [555, 130] width 106 height 21
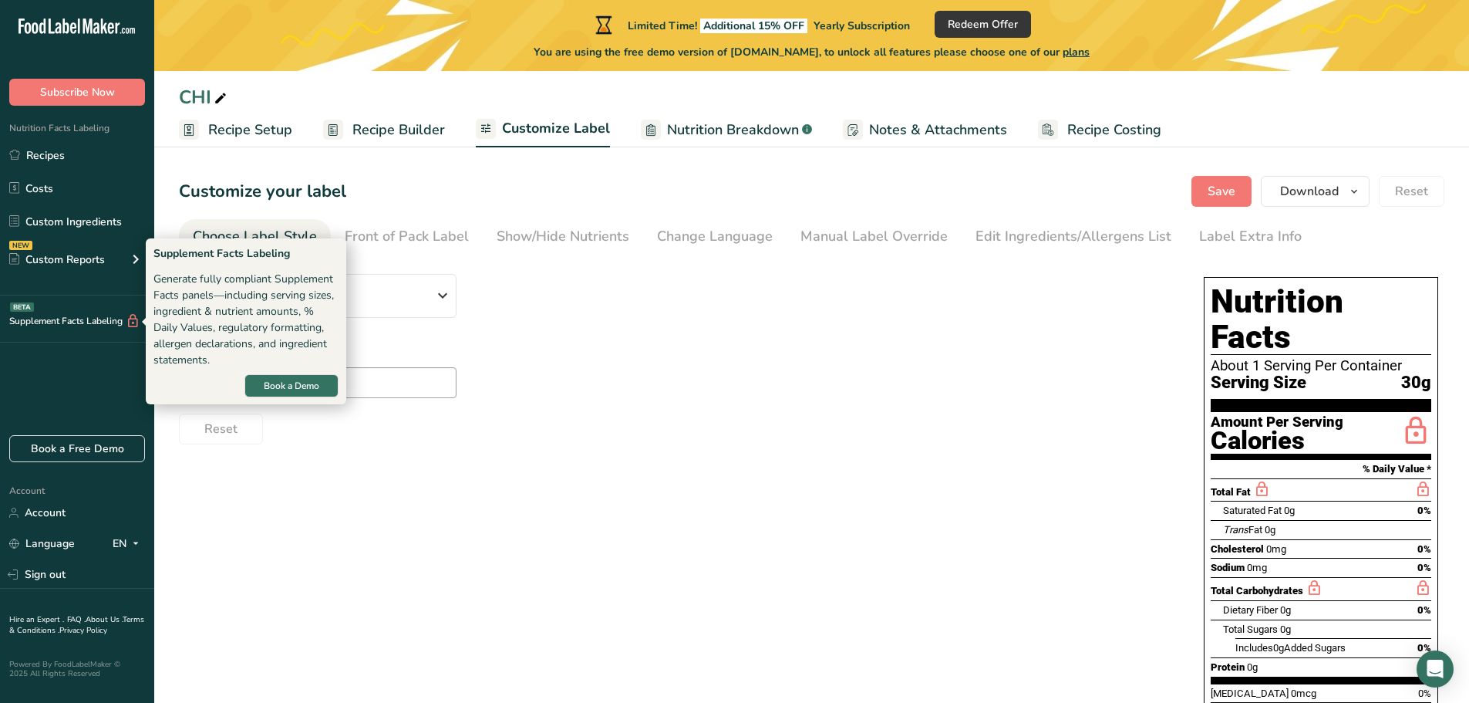
click at [84, 324] on div "Supplement Facts Labeling BETA" at bounding box center [70, 321] width 140 height 16
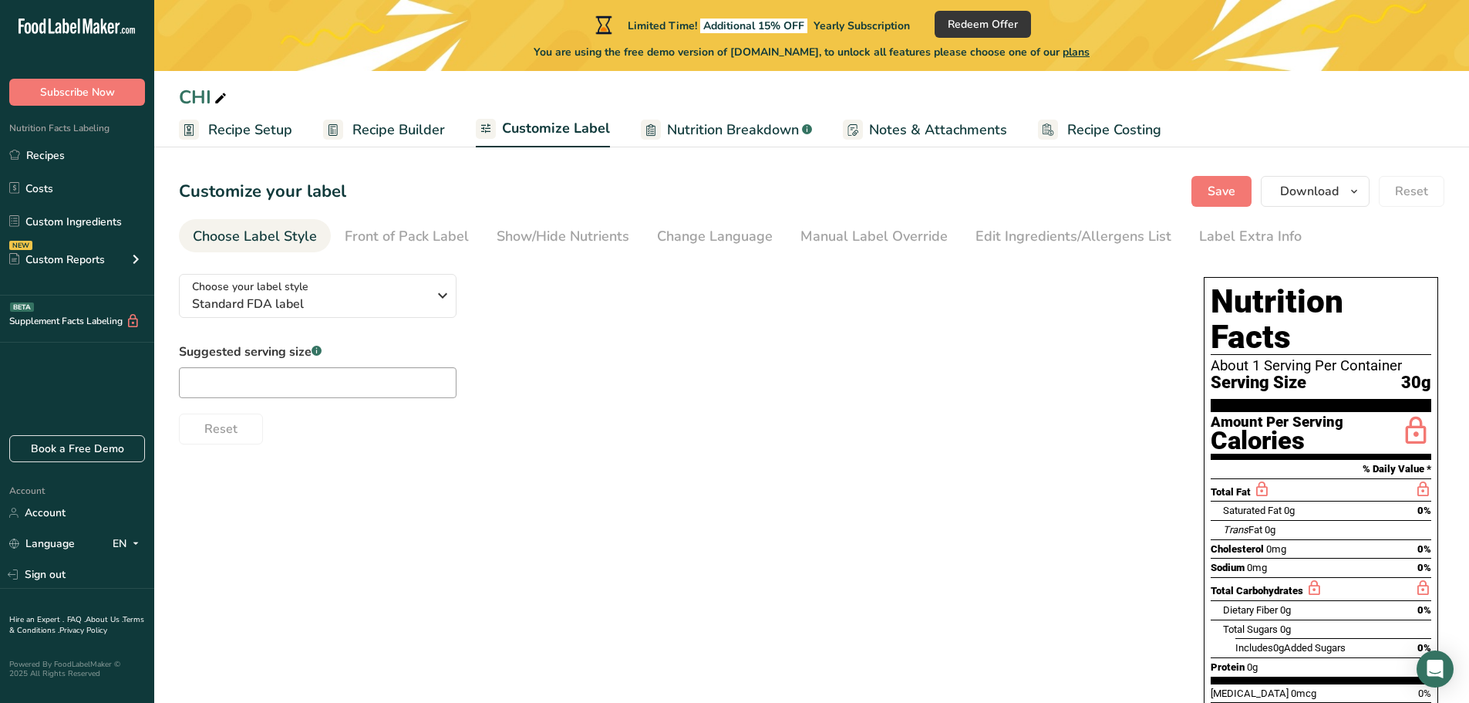
click at [137, 321] on icon at bounding box center [133, 321] width 15 height 16
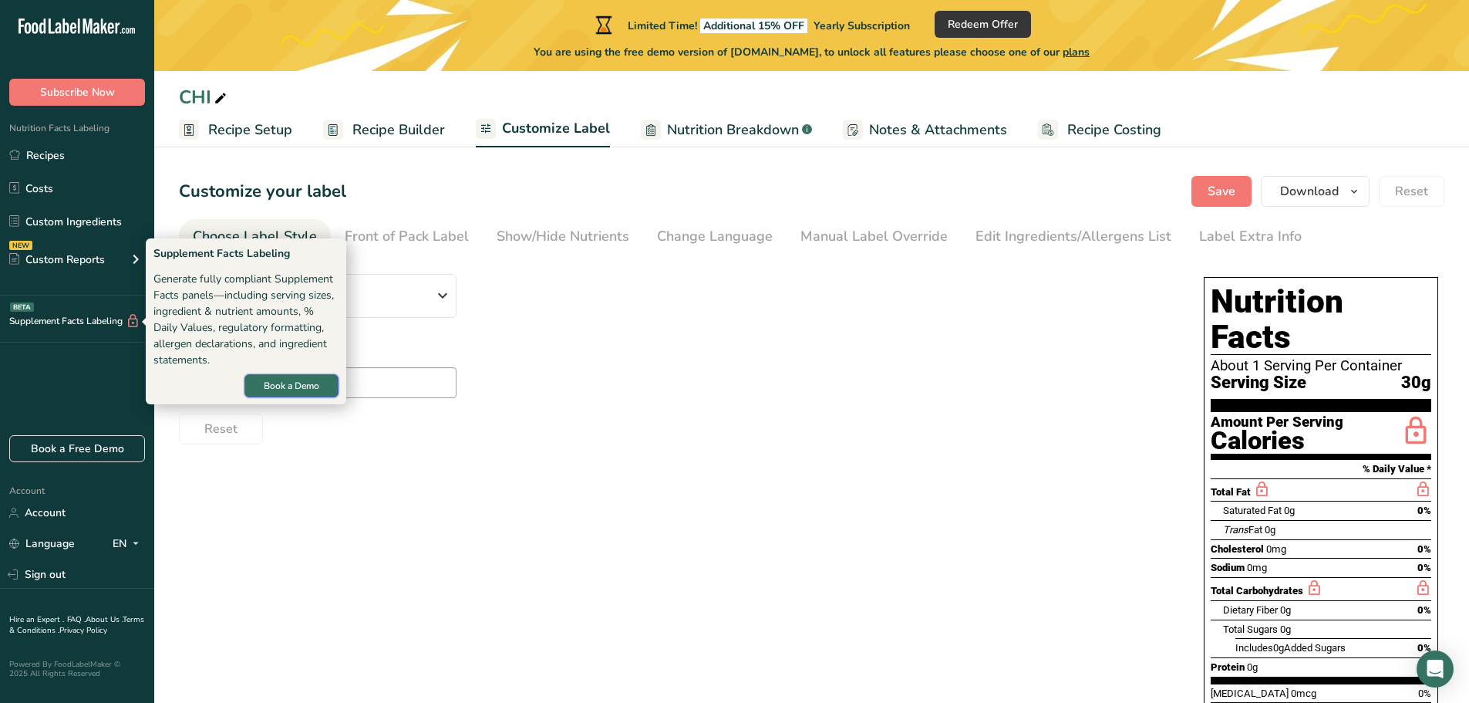
click at [285, 387] on span "Book a Demo" at bounding box center [292, 386] width 56 height 14
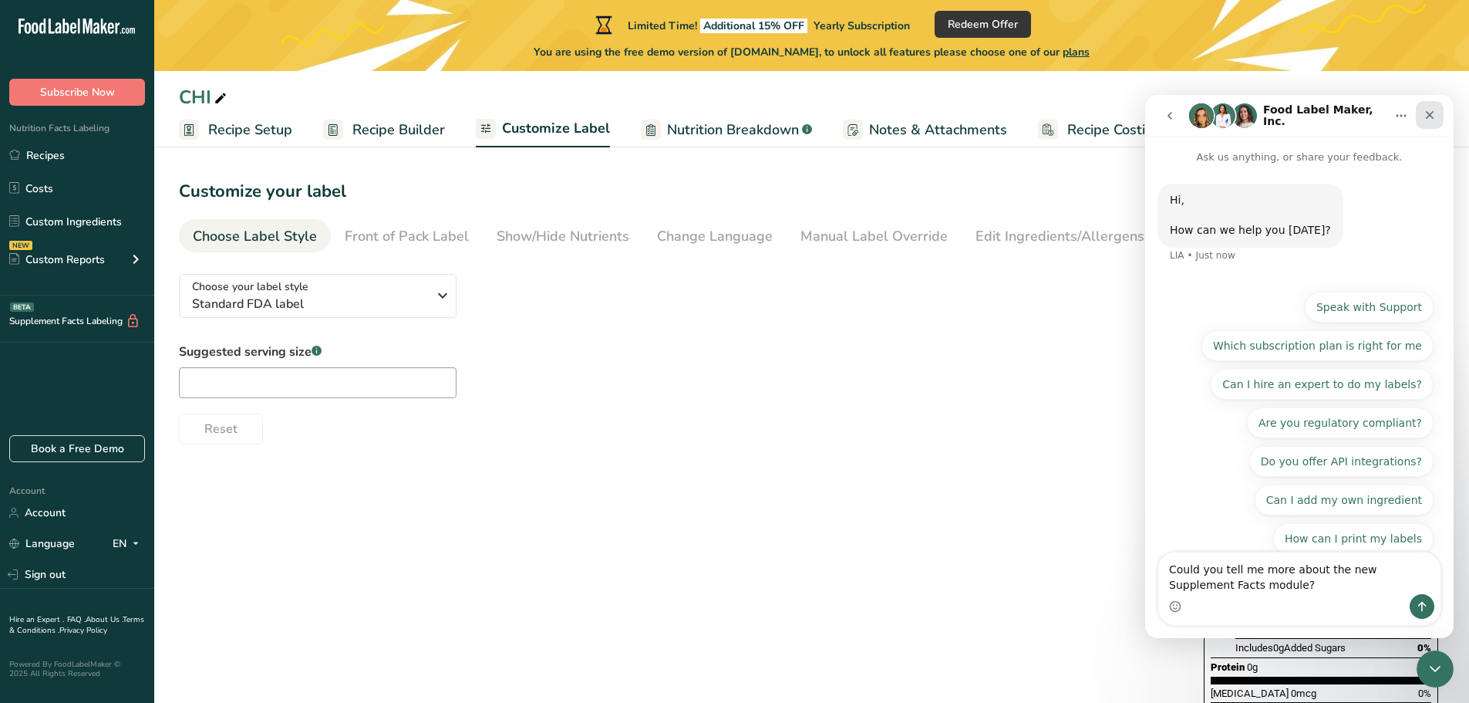
click at [1424, 113] on icon "Close" at bounding box center [1430, 115] width 12 height 12
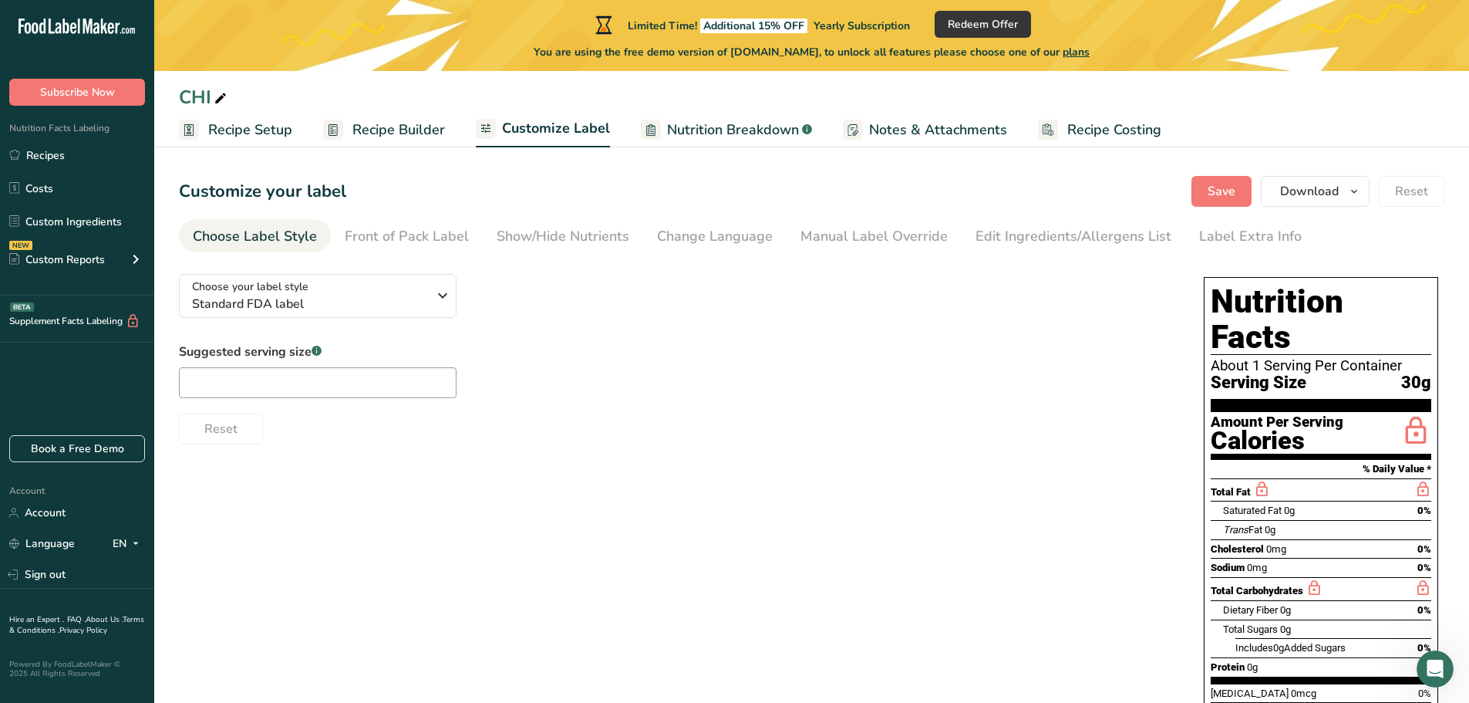
click at [1260, 314] on h1 "Nutrition Facts" at bounding box center [1321, 319] width 221 height 71
click at [396, 143] on link "Recipe Builder" at bounding box center [384, 130] width 122 height 35
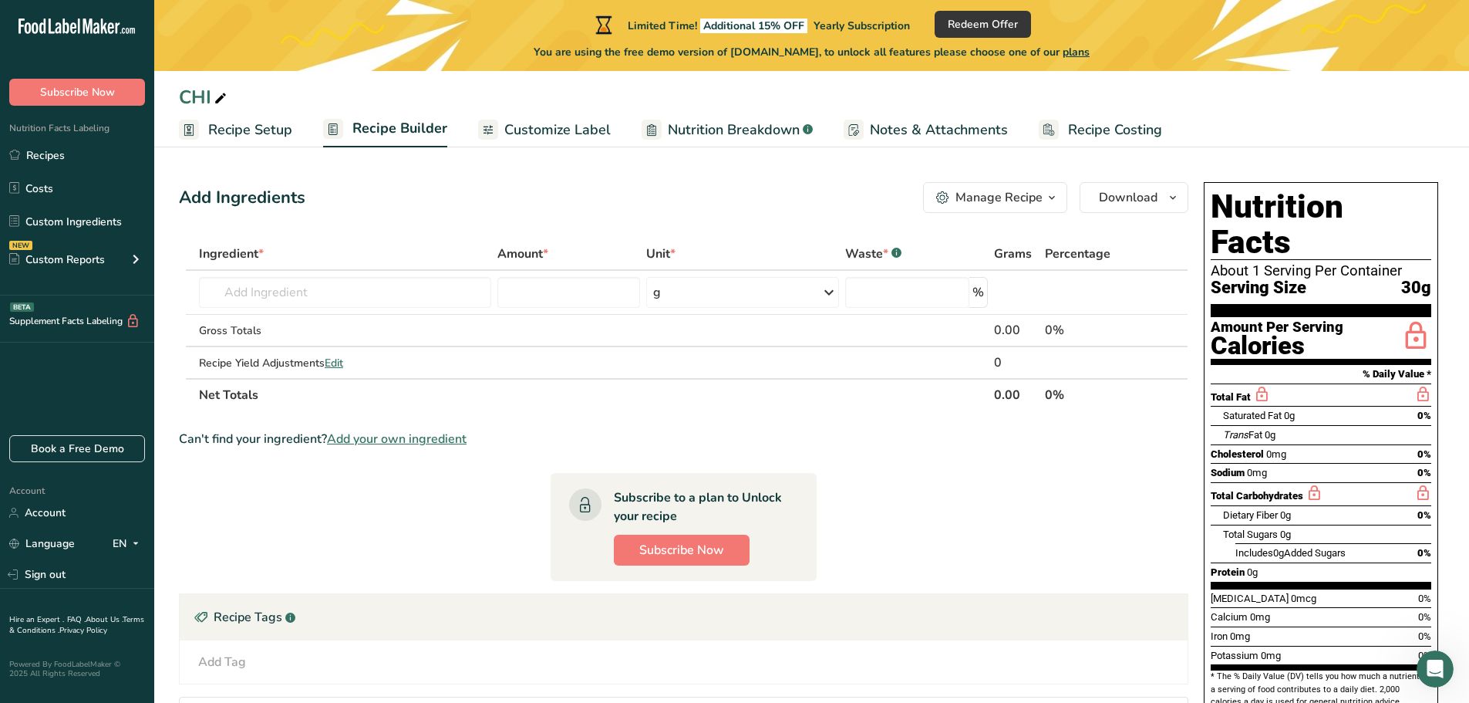
click at [242, 145] on link "Recipe Setup" at bounding box center [235, 130] width 113 height 35
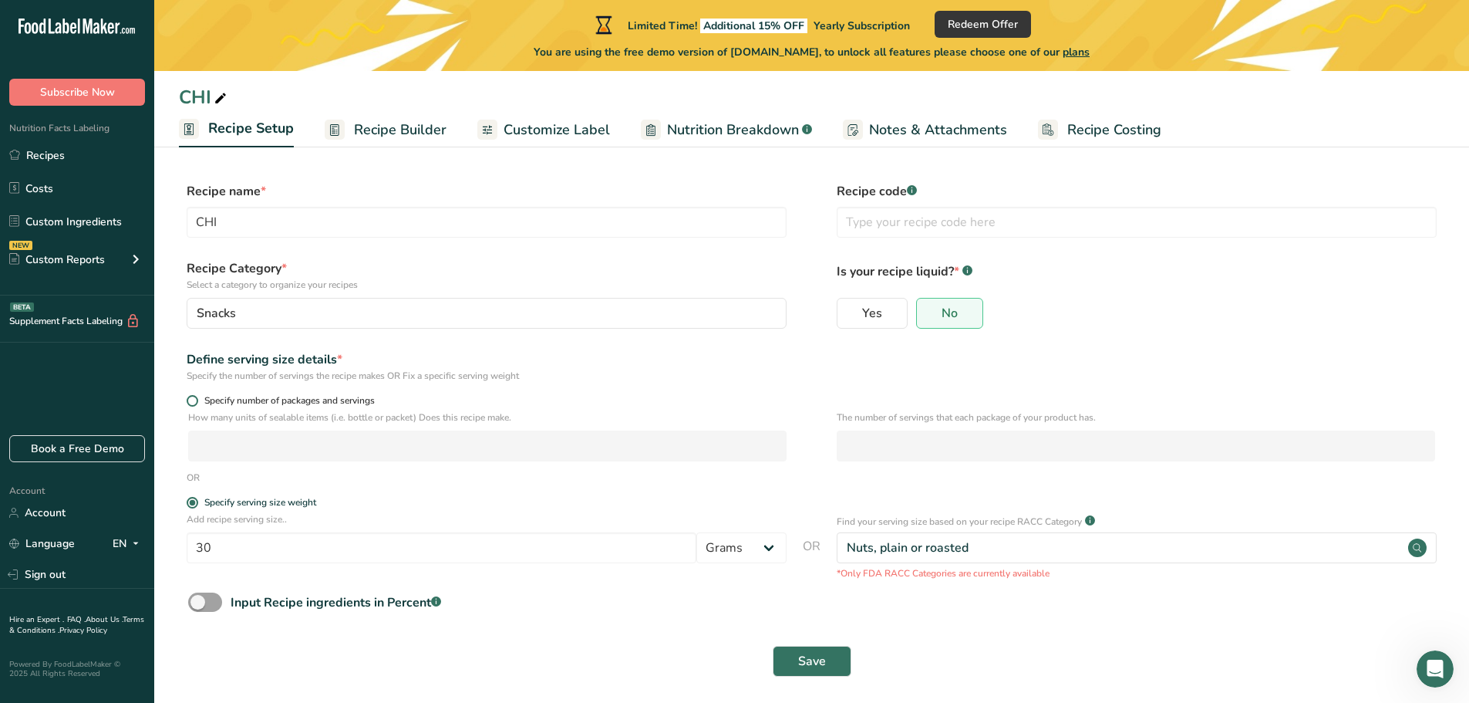
scroll to position [8, 0]
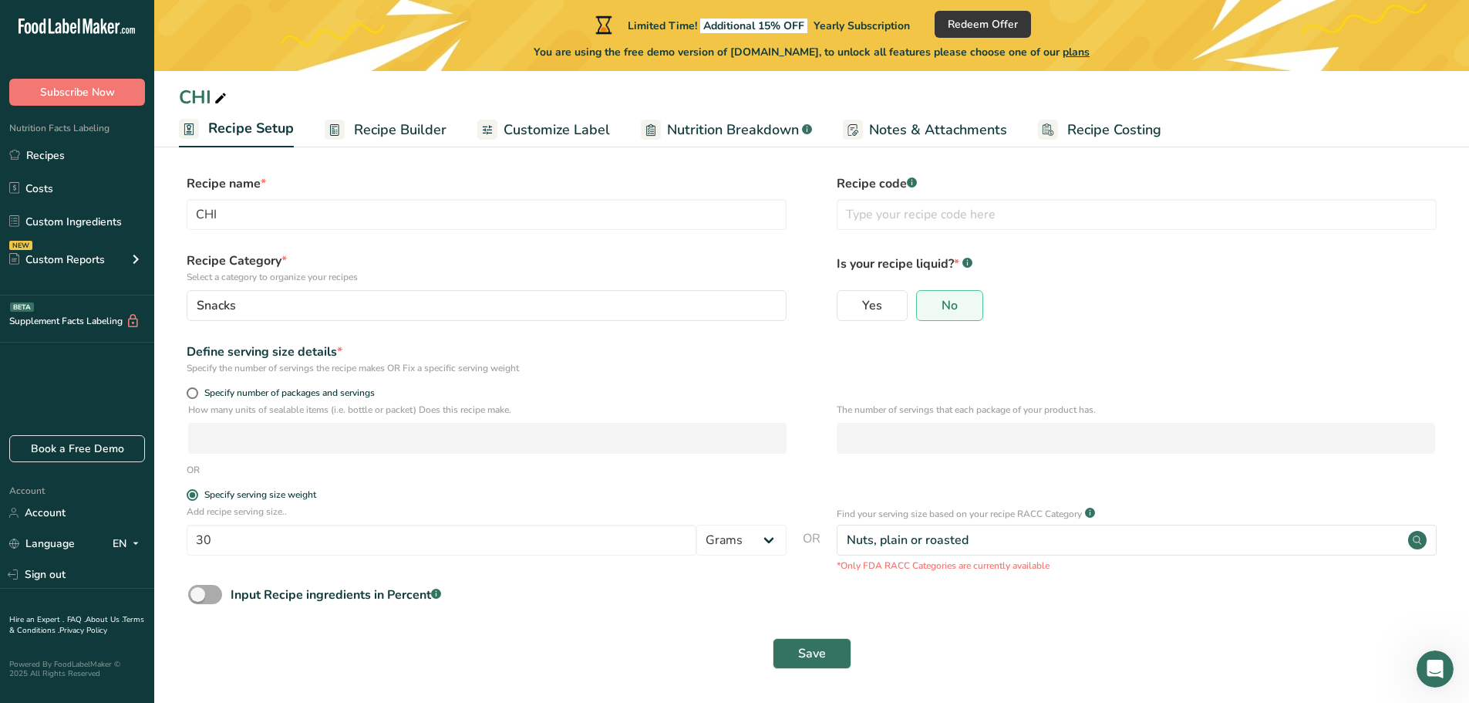
click at [215, 596] on span at bounding box center [205, 594] width 34 height 19
click at [198, 596] on input "Input Recipe ingredients in Percent .a-a{fill:#347362;}.b-a{fill:#fff;}" at bounding box center [193, 594] width 10 height 10
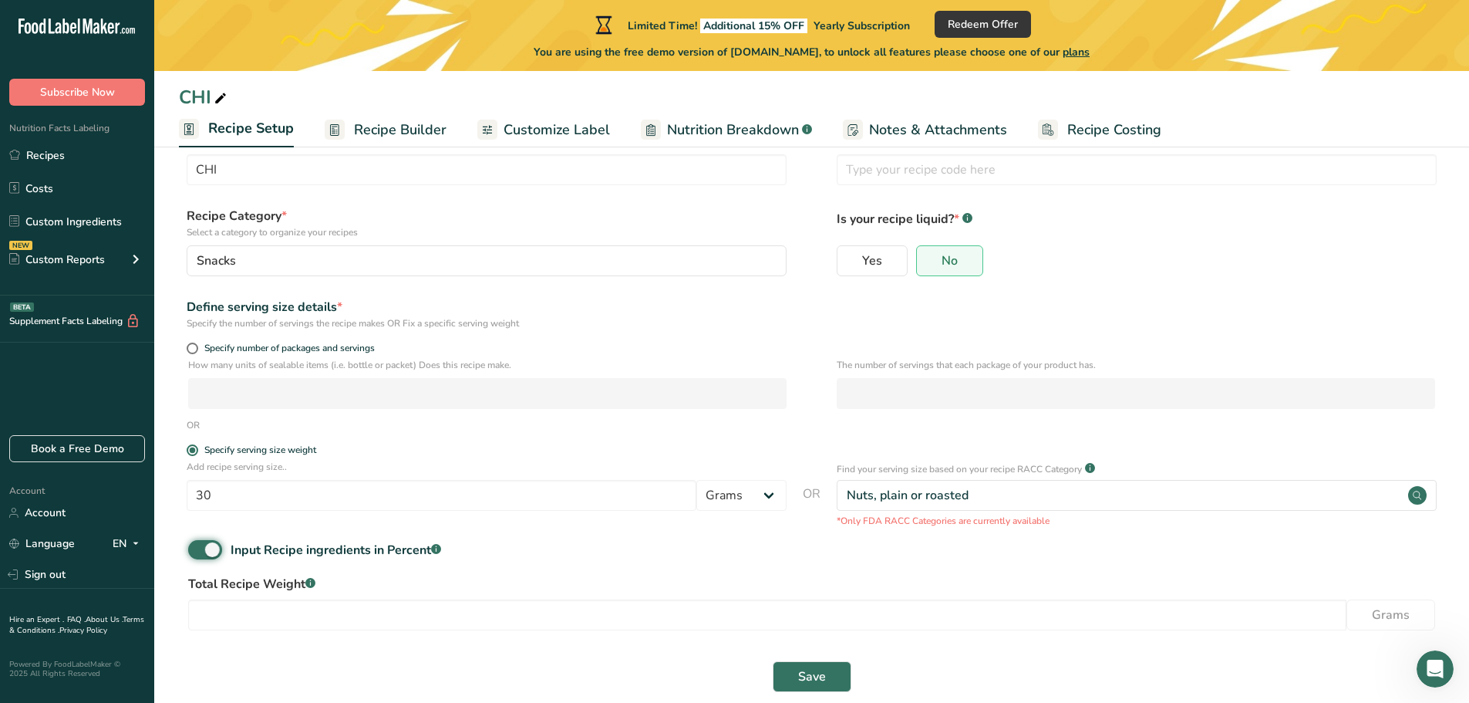
scroll to position [76, 0]
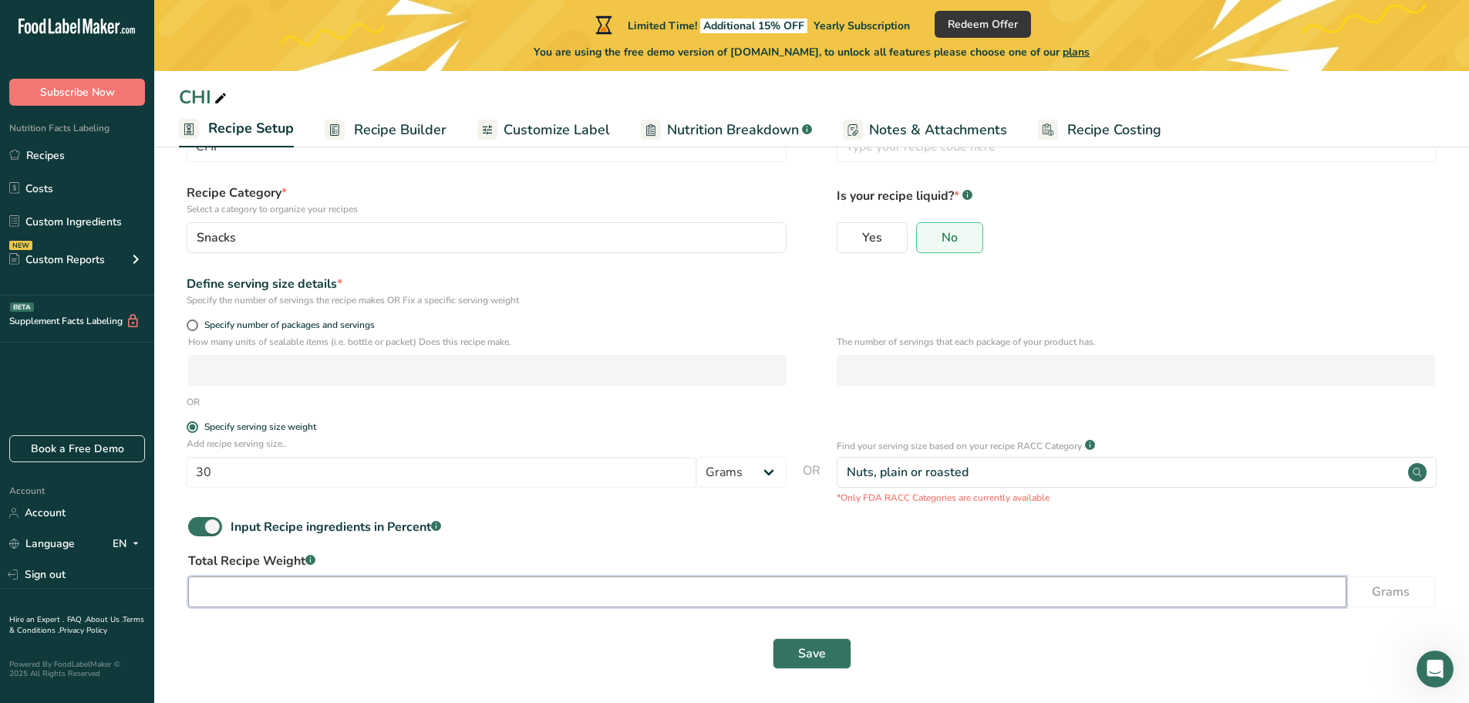
click at [673, 593] on input "number" at bounding box center [767, 591] width 1159 height 31
click at [213, 529] on span at bounding box center [205, 526] width 34 height 19
click at [198, 529] on input "Input Recipe ingredients in Percent .a-a{fill:#347362;}.b-a{fill:#fff;}" at bounding box center [193, 526] width 10 height 10
checkbox input "false"
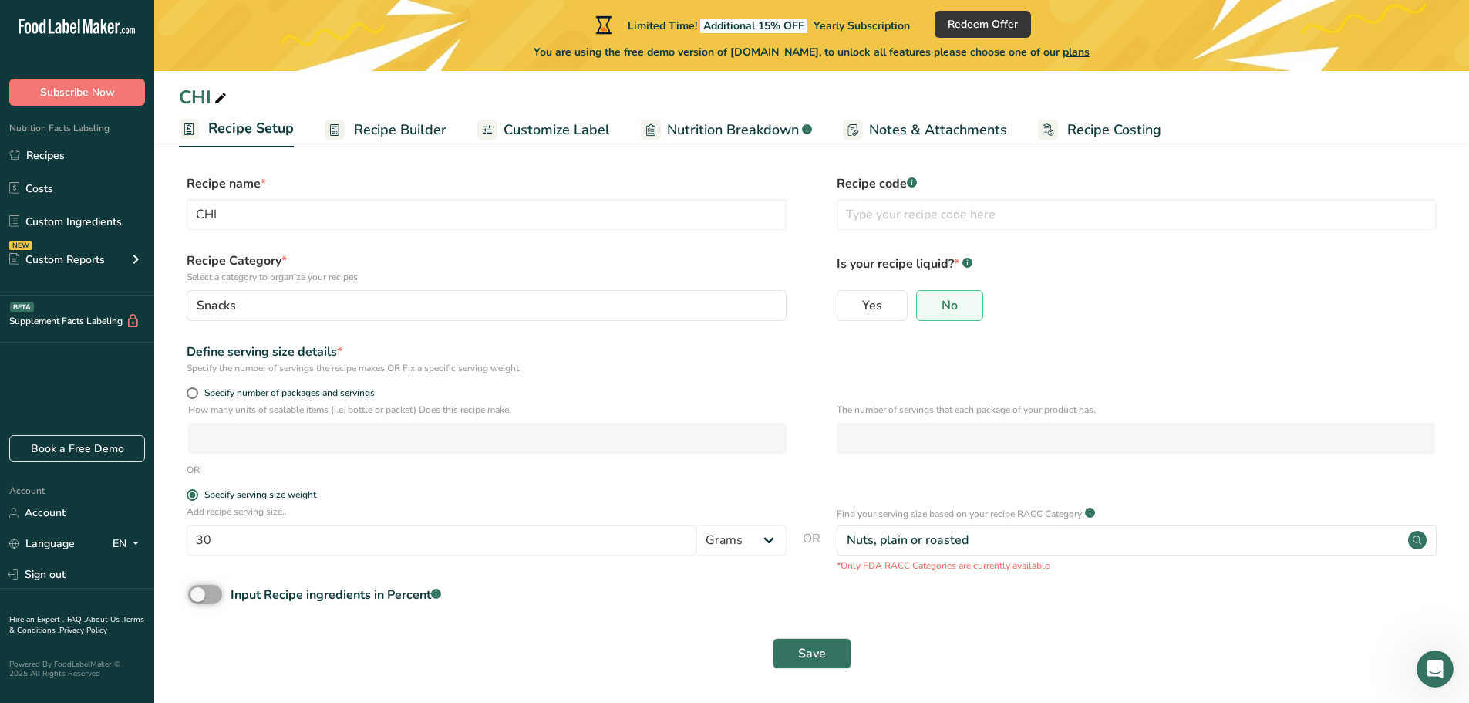
scroll to position [8, 0]
click at [390, 131] on span "Recipe Builder" at bounding box center [400, 130] width 93 height 21
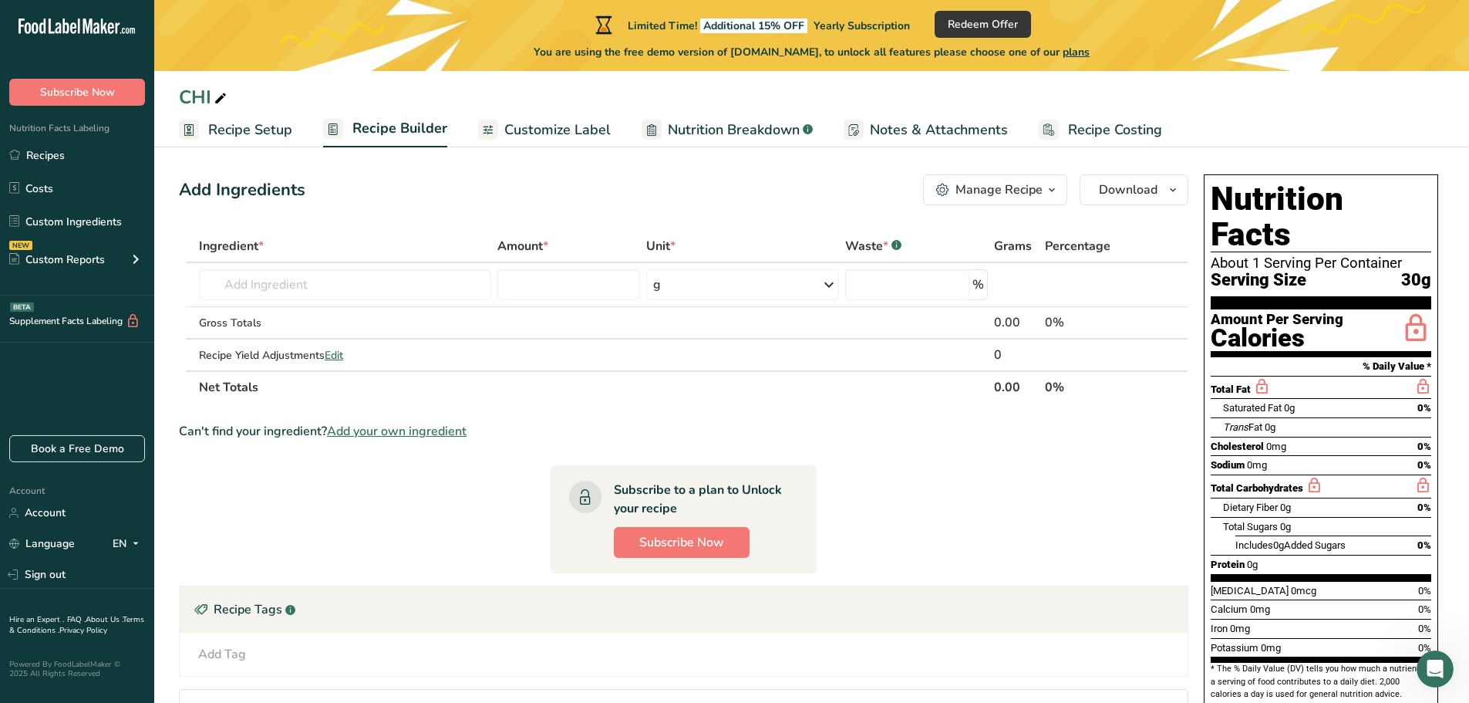
click at [1047, 195] on icon "button" at bounding box center [1052, 190] width 12 height 19
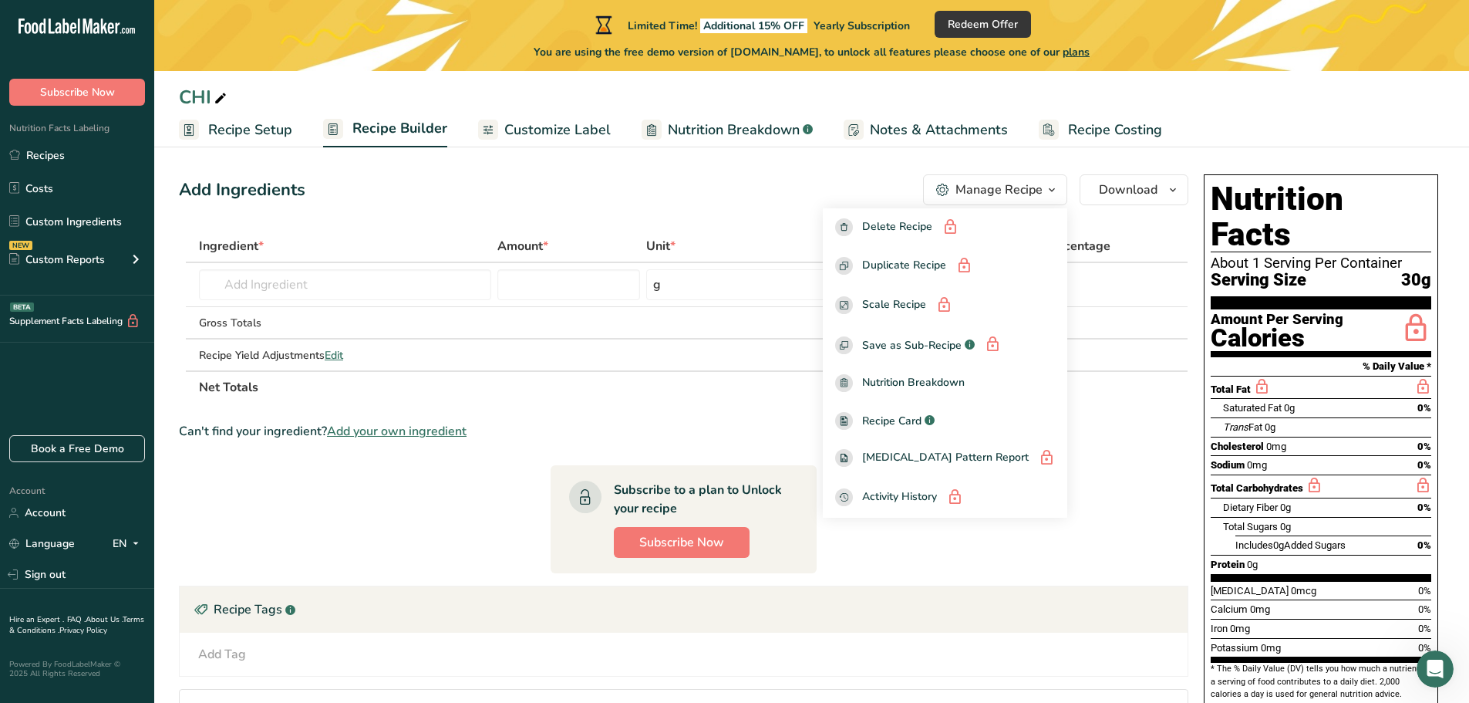
click at [759, 169] on div "Add Ingredients Manage Recipe Delete Recipe Duplicate Recipe Scale Recipe Save …" at bounding box center [688, 503] width 1019 height 671
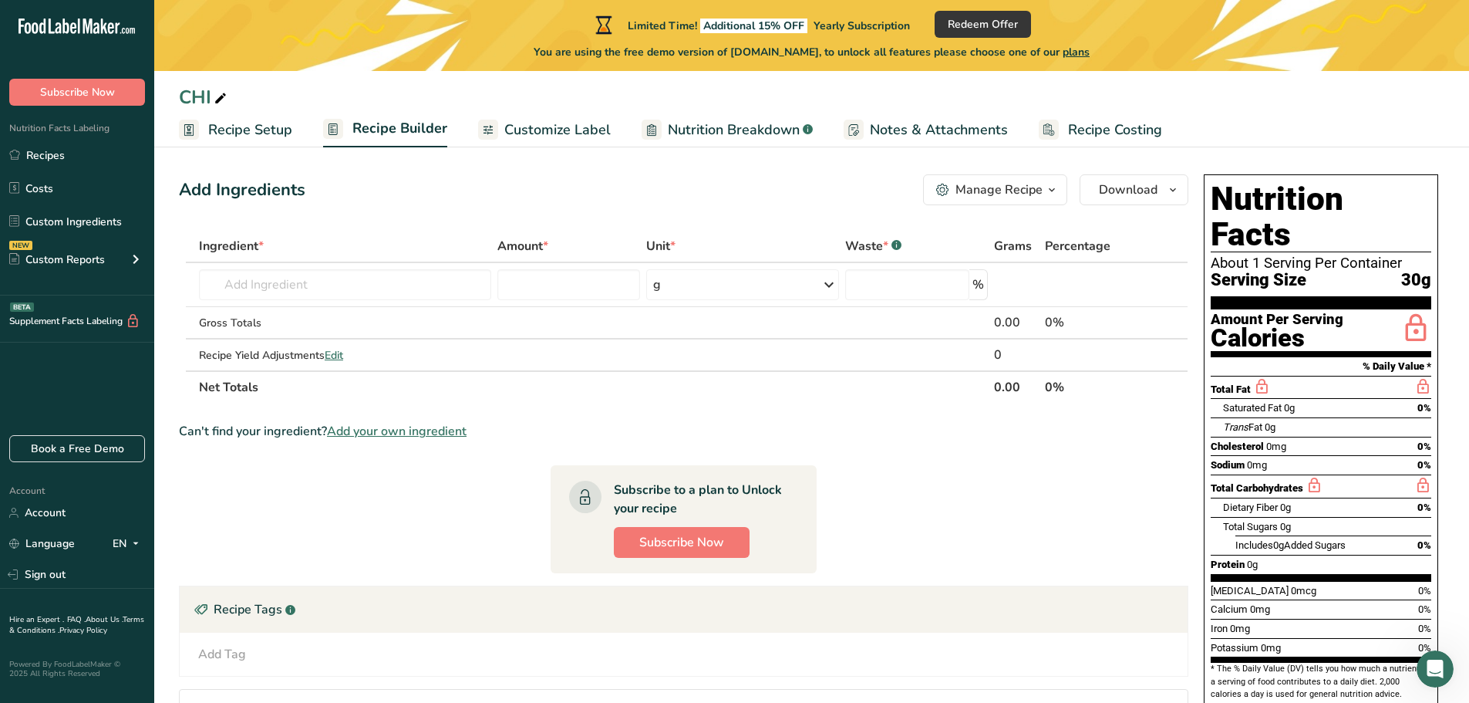
click at [423, 431] on span "Add your own ingredient" at bounding box center [397, 431] width 140 height 19
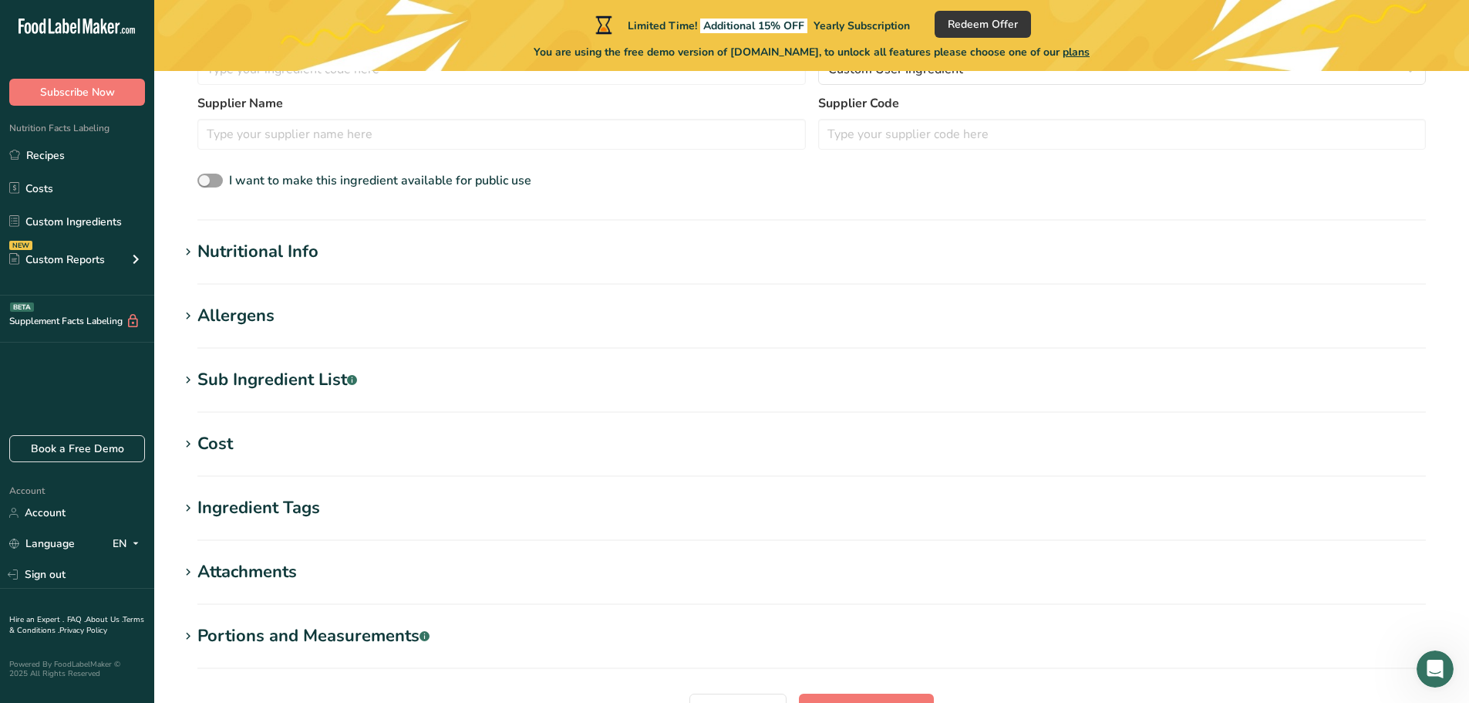
scroll to position [542, 0]
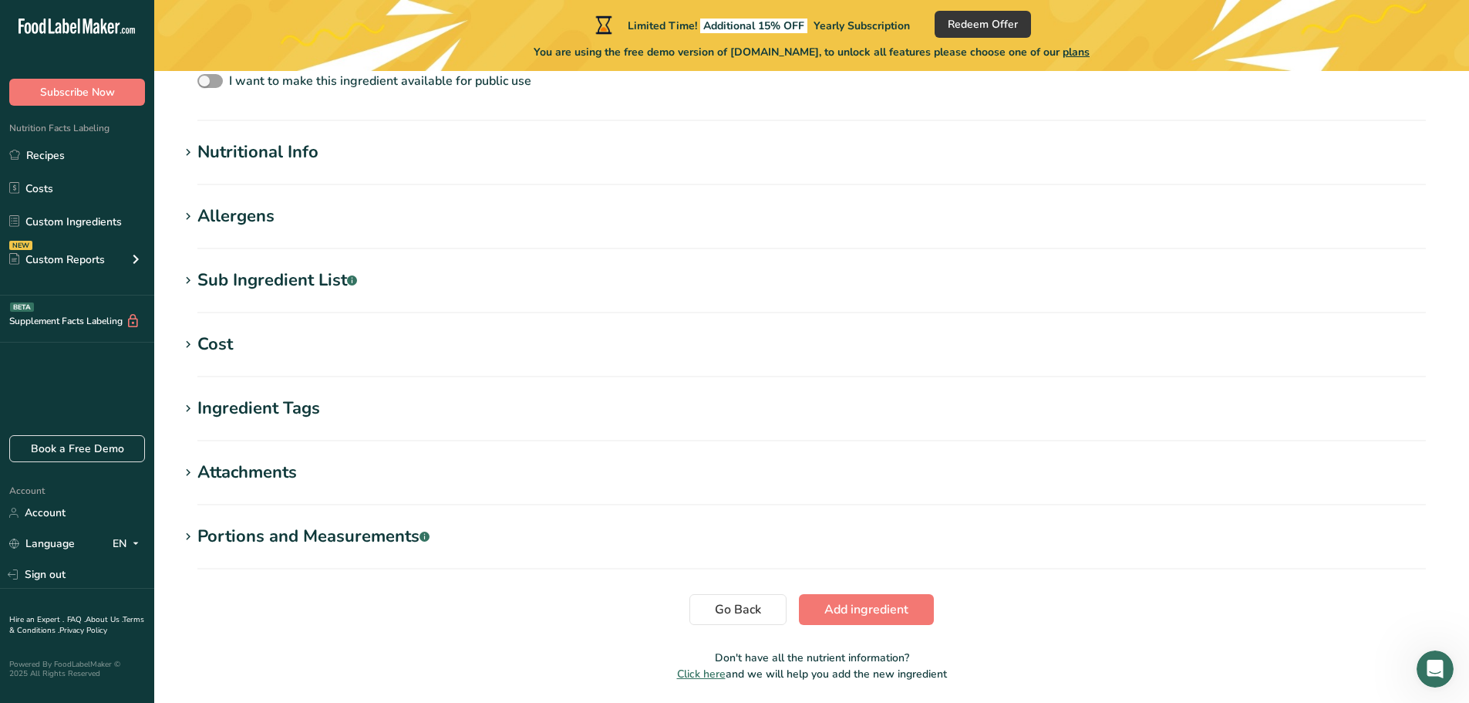
click at [294, 160] on div "Nutritional Info" at bounding box center [257, 152] width 121 height 25
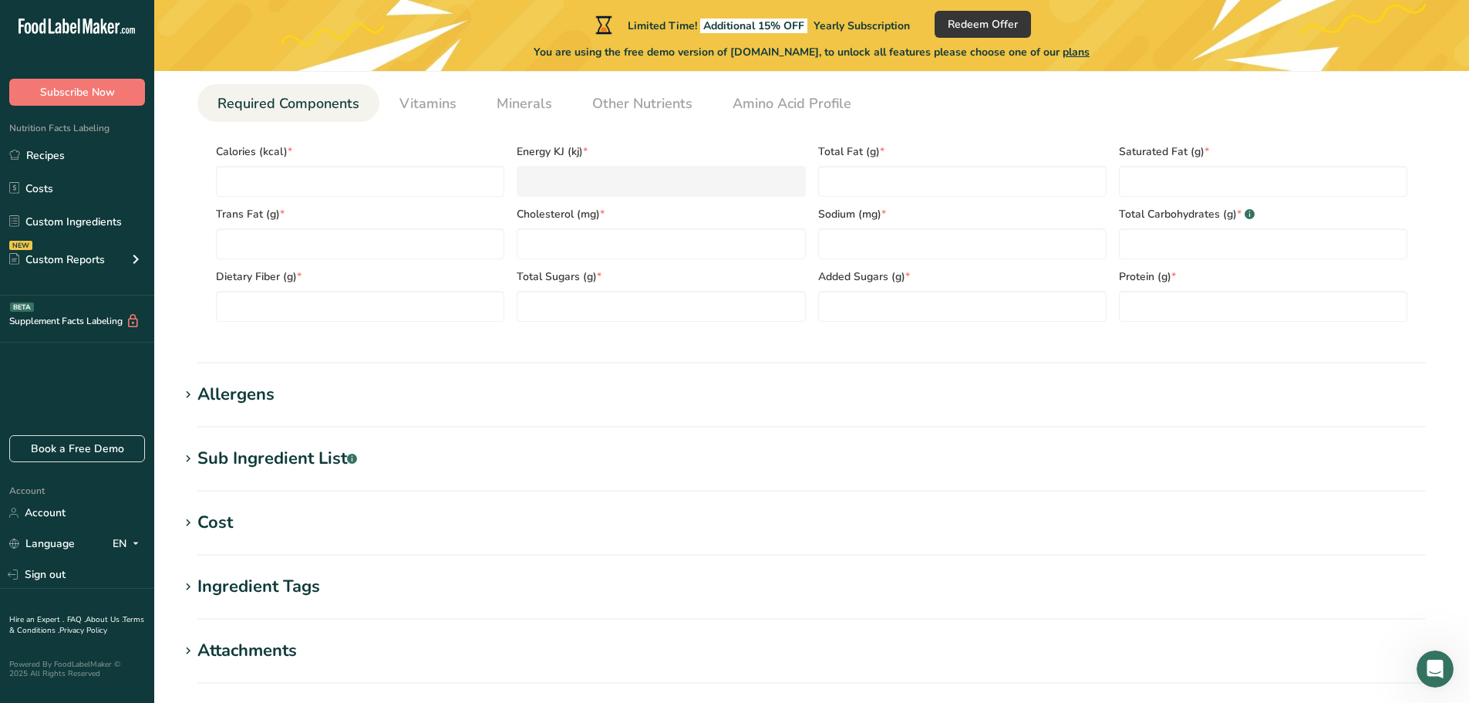
scroll to position [953, 0]
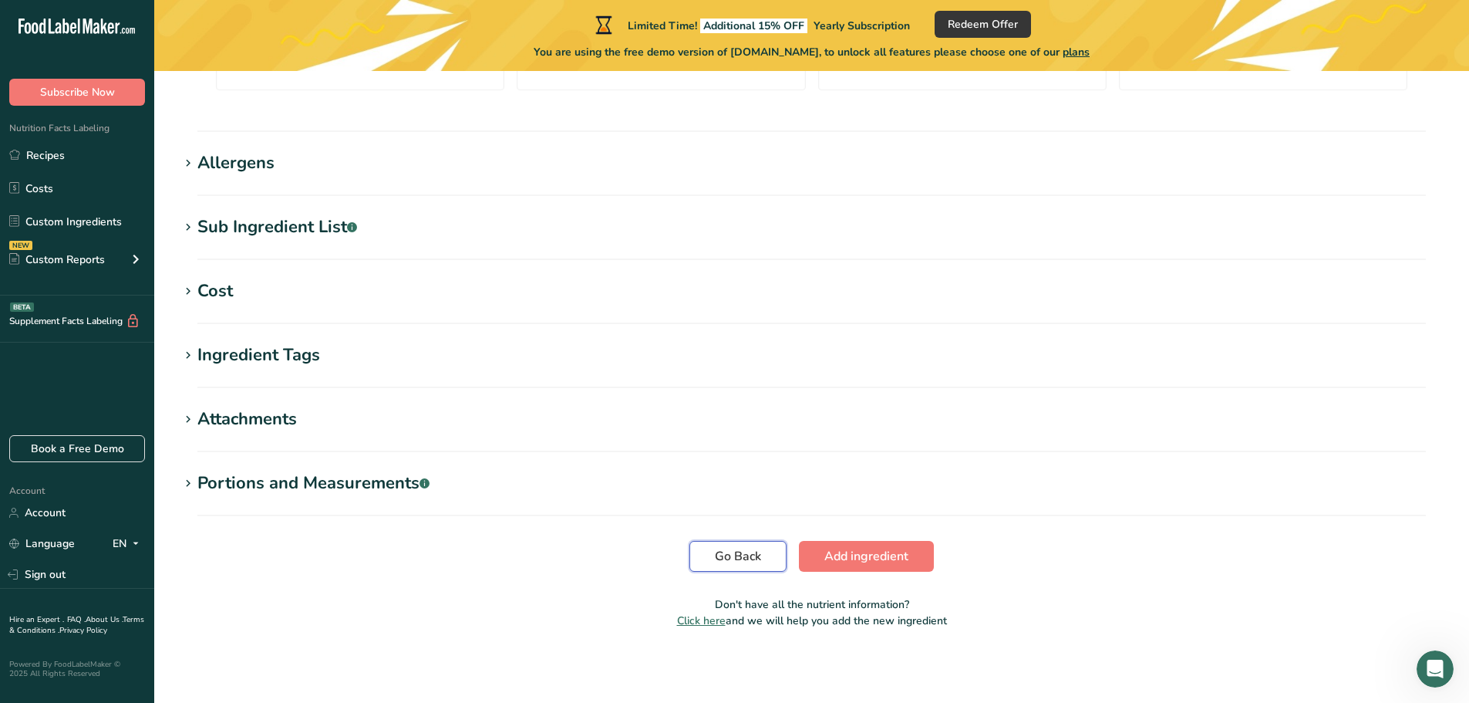
click at [716, 558] on span "Go Back" at bounding box center [738, 556] width 46 height 19
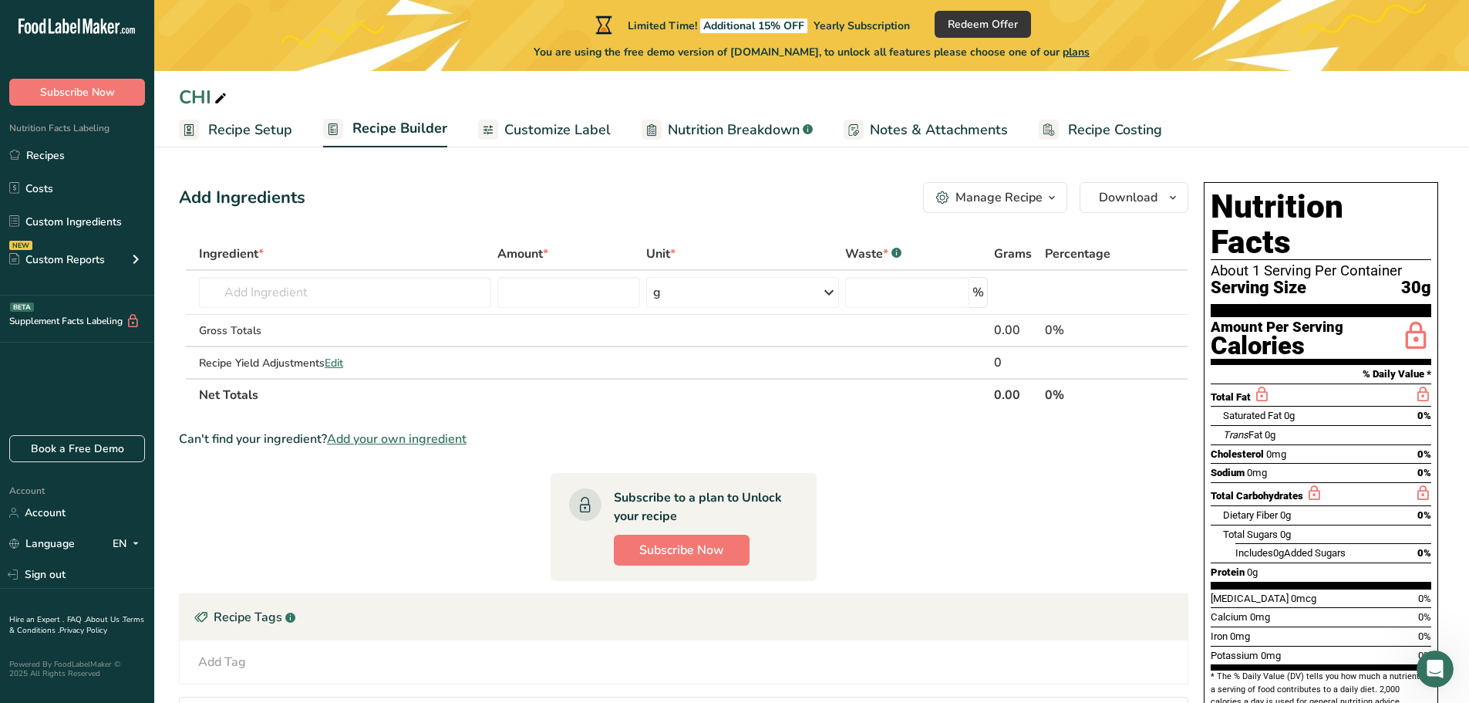
click at [1043, 207] on button "Manage Recipe" at bounding box center [995, 197] width 144 height 31
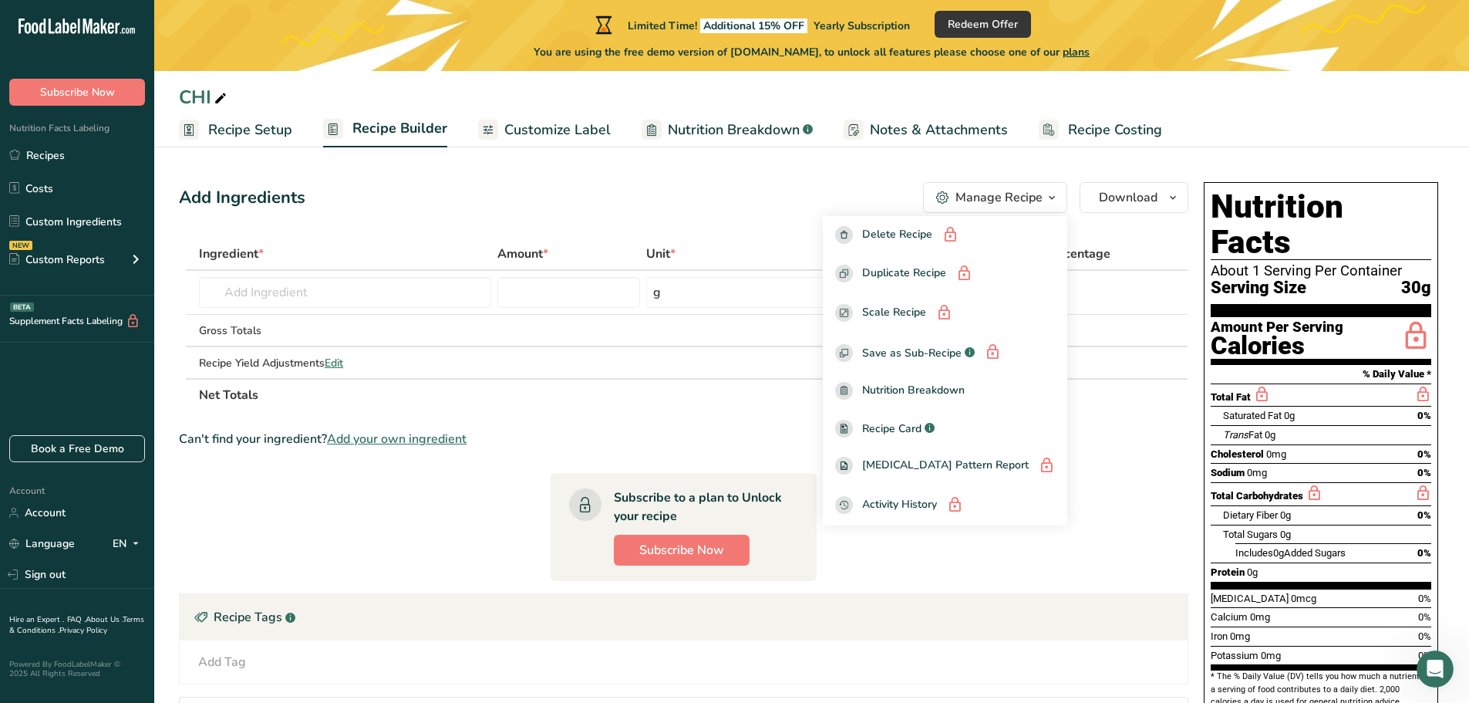
click at [1210, 251] on div "Nutrition Facts About 1 Serving Per Container Serving Size 30g Amount Per Servi…" at bounding box center [1321, 449] width 234 height 534
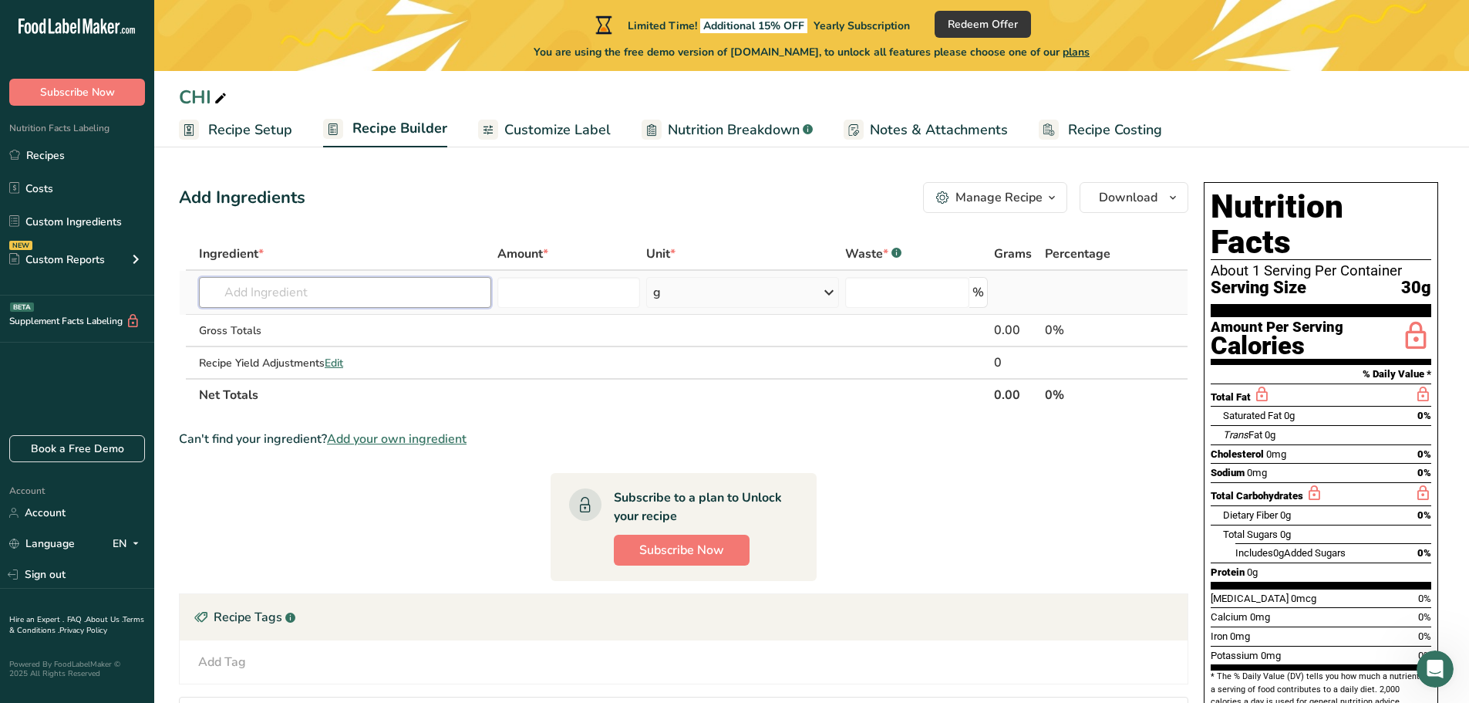
click at [400, 291] on input "text" at bounding box center [345, 292] width 292 height 31
type input "n"
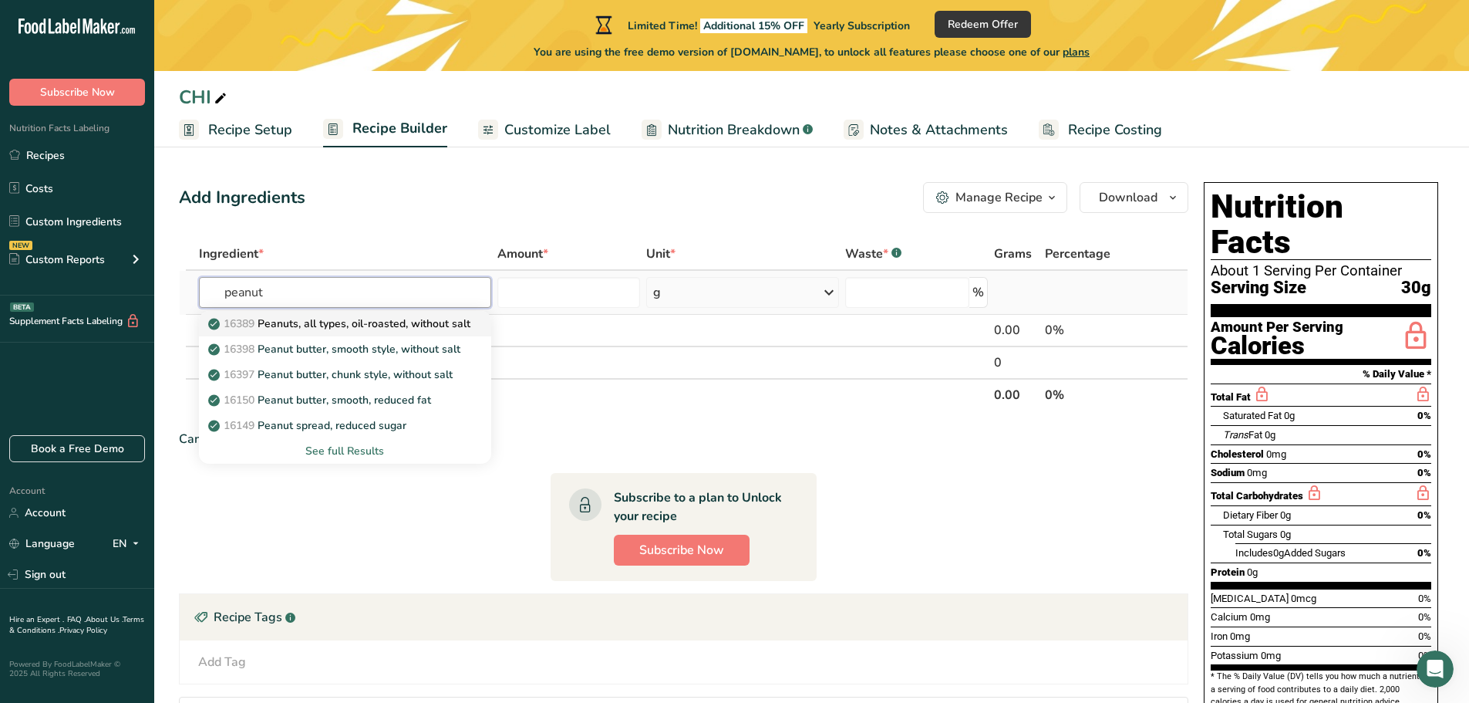
type input "peanut"
click at [392, 325] on p "16389 Peanuts, all types, oil-roasted, without salt" at bounding box center [340, 323] width 259 height 16
type input "Peanuts, all types, oil-roasted, without salt"
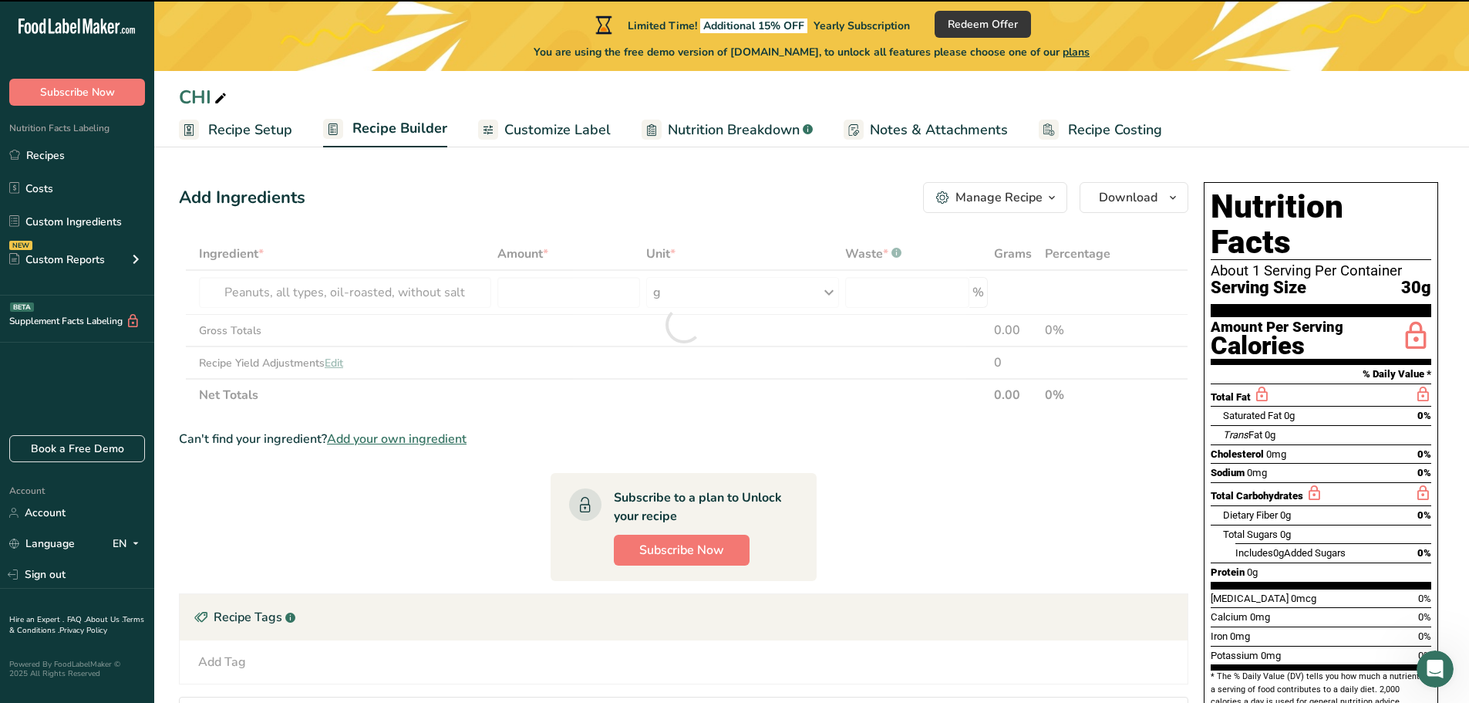
type input "0"
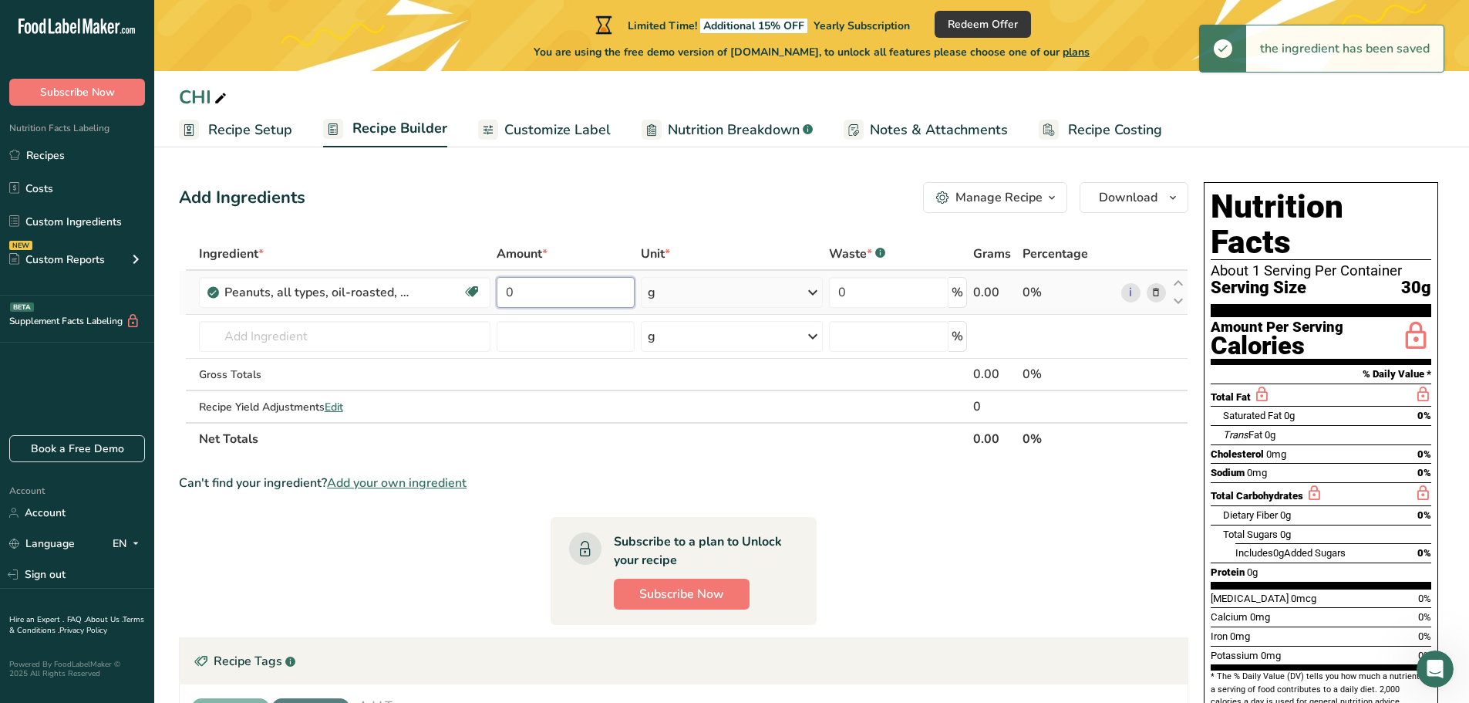
click at [555, 299] on input "0" at bounding box center [565, 292] width 137 height 31
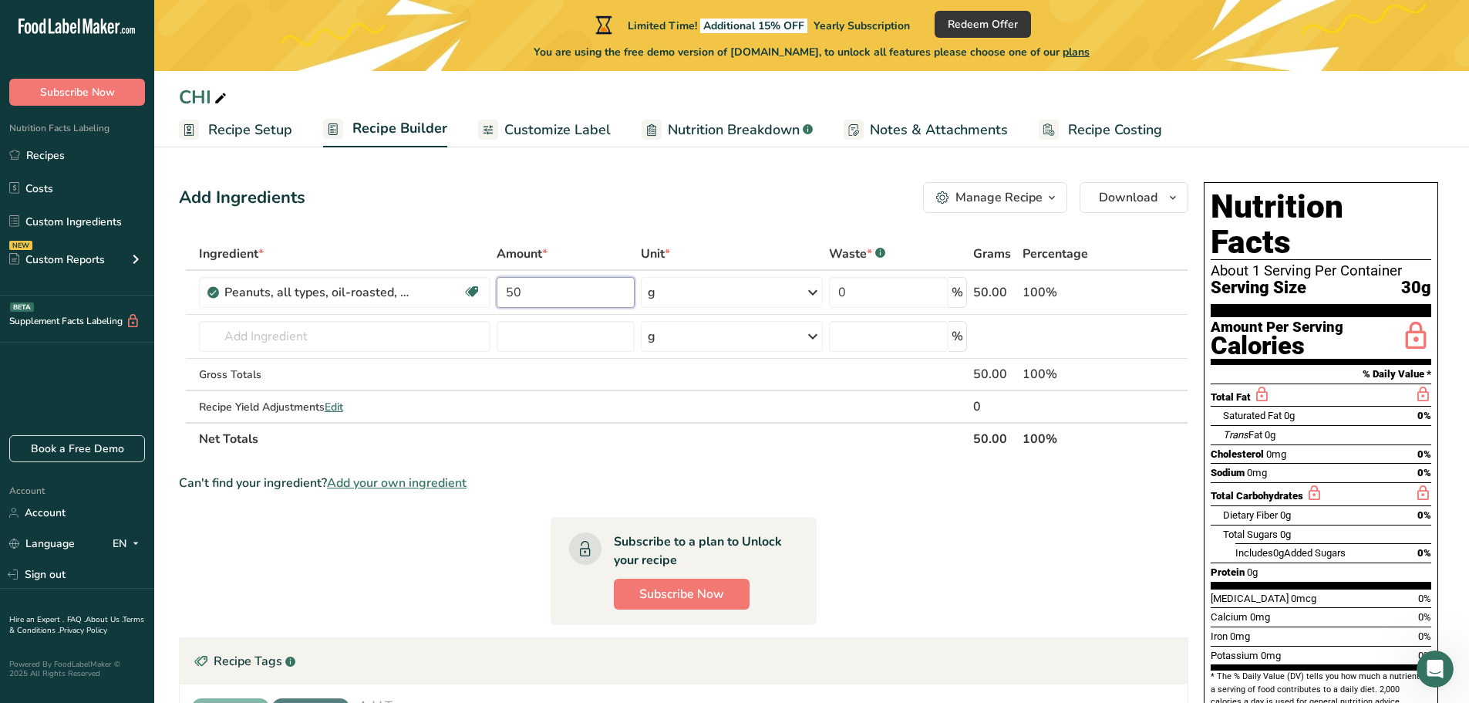
type input "50"
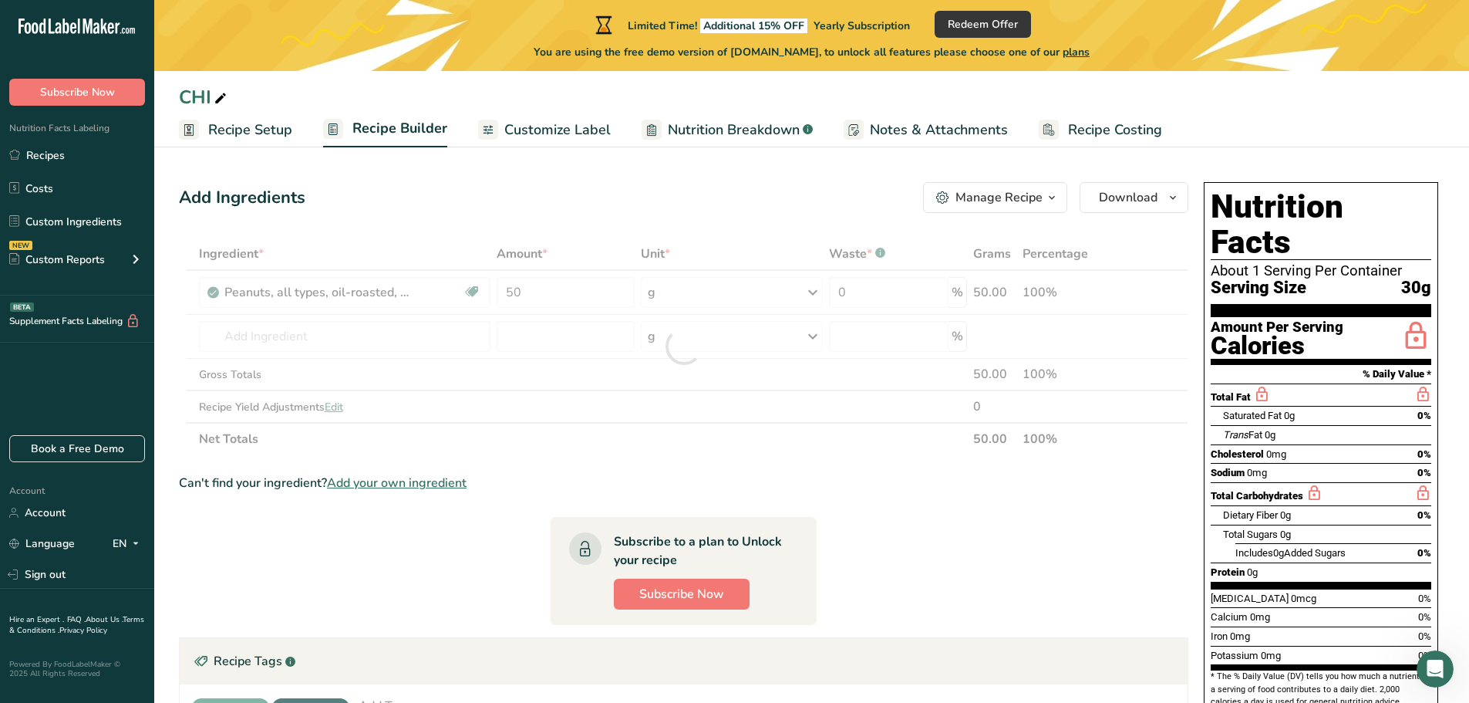
click at [875, 506] on section "Ingredient * Amount * Unit * Waste * .a-a{fill:#347362;}.b-a{fill:#fff;} Grams …" at bounding box center [684, 553] width 1010 height 630
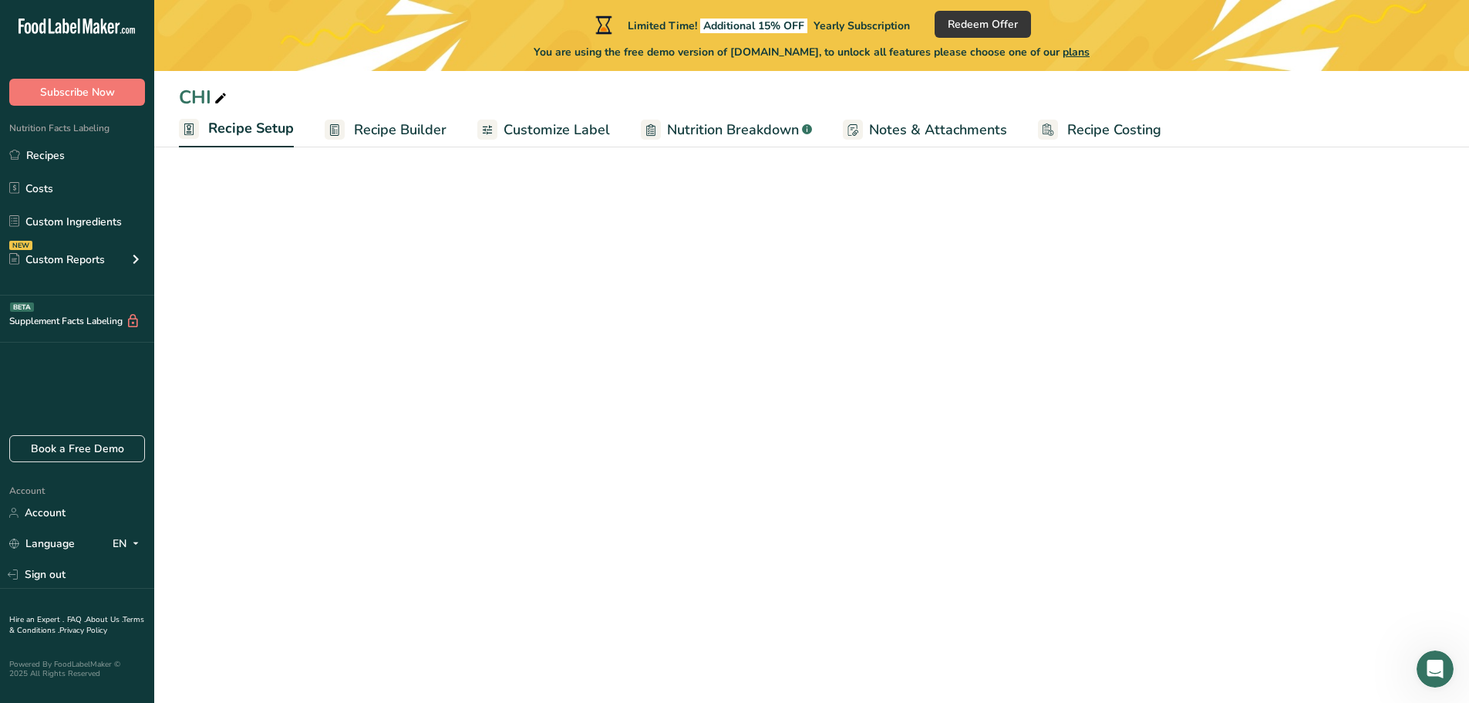
scroll to position [8, 0]
